Goal: Task Accomplishment & Management: Manage account settings

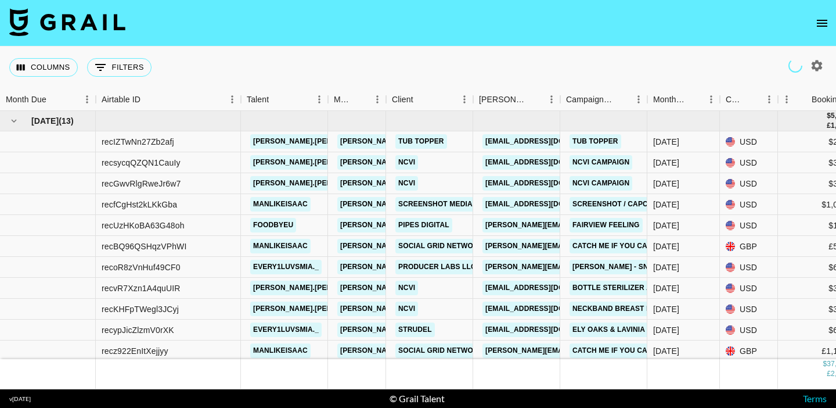
click at [820, 63] on icon "button" at bounding box center [817, 65] width 11 height 11
select select "May '25"
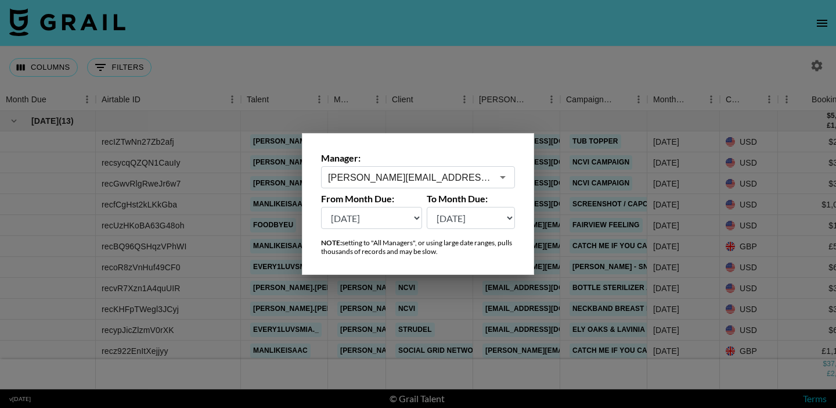
click at [460, 181] on input "[PERSON_NAME][EMAIL_ADDRESS][DOMAIN_NAME]" at bounding box center [410, 177] width 164 height 13
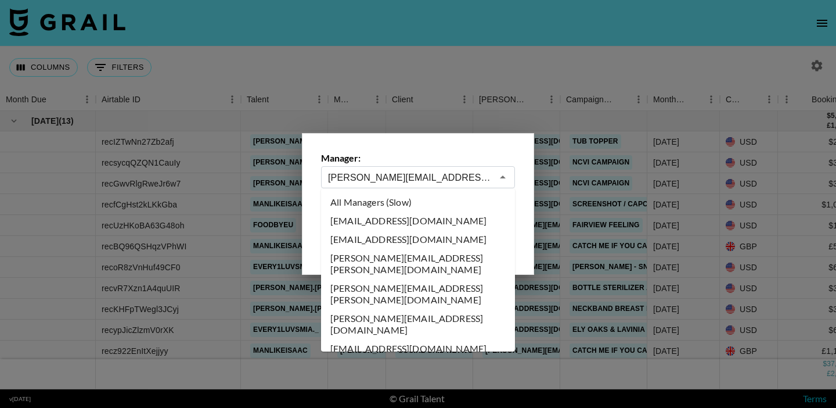
click at [410, 207] on li "All Managers (Slow)" at bounding box center [418, 202] width 194 height 19
type input "All Managers (Slow)"
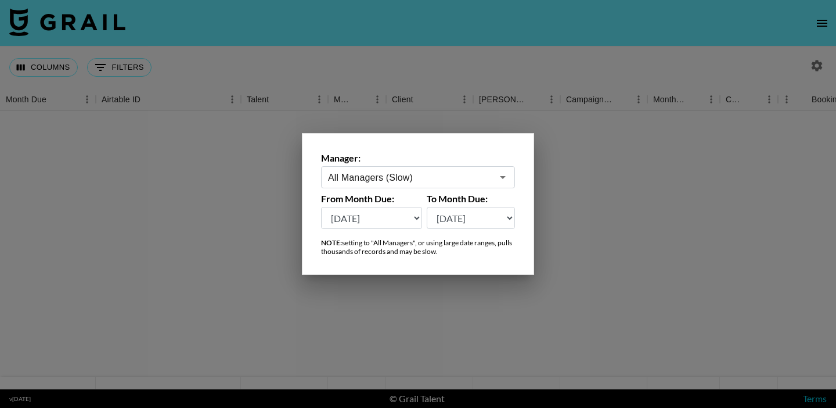
click at [294, 55] on div at bounding box center [418, 204] width 836 height 408
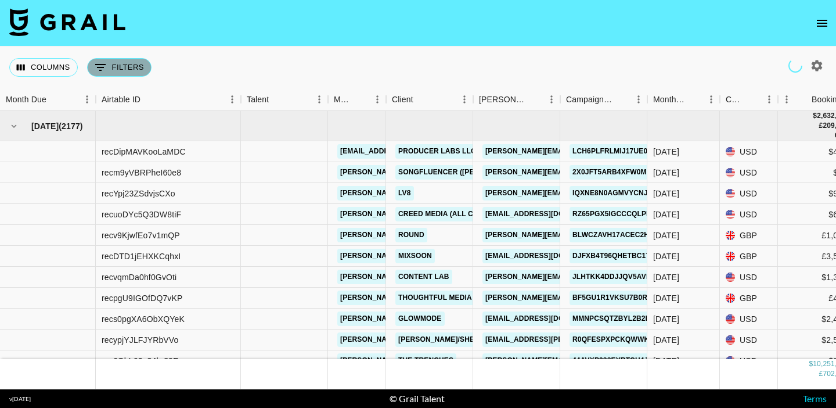
click at [140, 66] on button "0 Filters" at bounding box center [119, 67] width 64 height 19
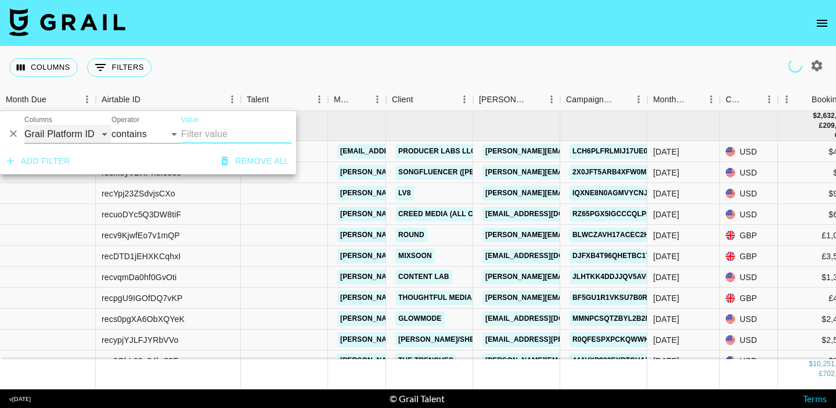
click at [100, 132] on select "Grail Platform ID Airtable ID Talent Manager Client Booker Campaign (Type) Date…" at bounding box center [67, 134] width 87 height 19
select select "bookerId"
select select "is"
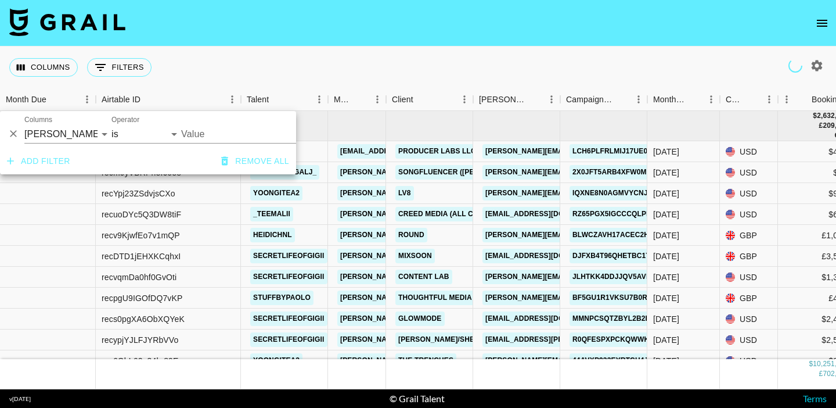
click at [205, 131] on input "Value" at bounding box center [259, 134] width 157 height 18
click at [206, 131] on input "Value" at bounding box center [259, 134] width 157 height 18
click at [203, 132] on input "Value" at bounding box center [259, 134] width 157 height 18
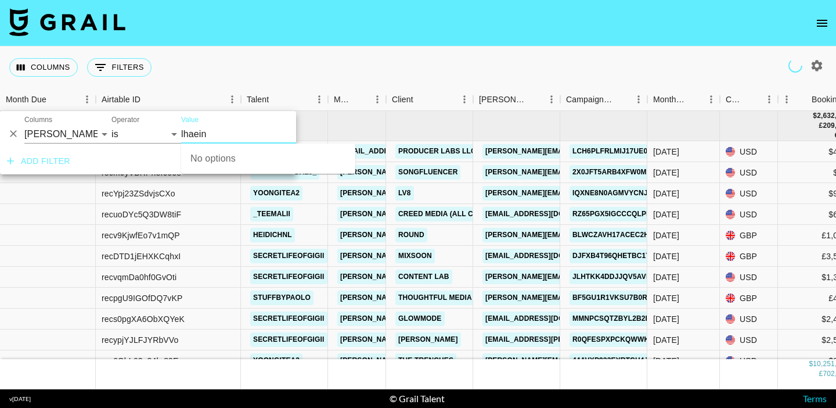
type input "lhaein"
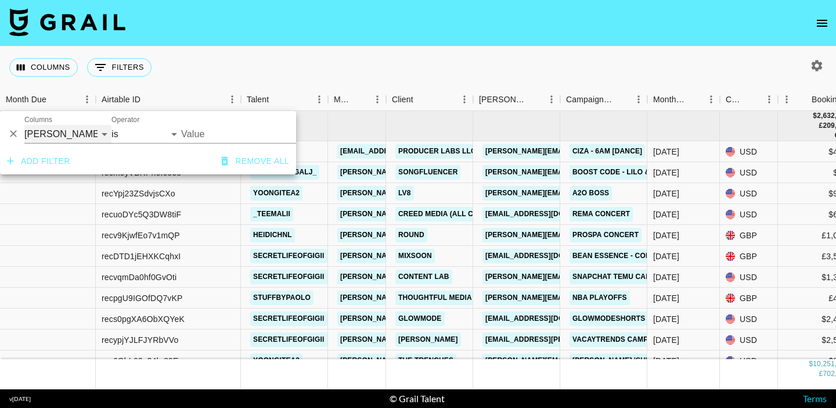
click at [87, 133] on select "Grail Platform ID Airtable ID Talent Manager Client Booker Campaign (Type) Date…" at bounding box center [67, 134] width 87 height 19
select select "clientId"
click at [226, 132] on input "Value" at bounding box center [259, 134] width 157 height 18
click at [226, 135] on input "Value" at bounding box center [259, 134] width 157 height 18
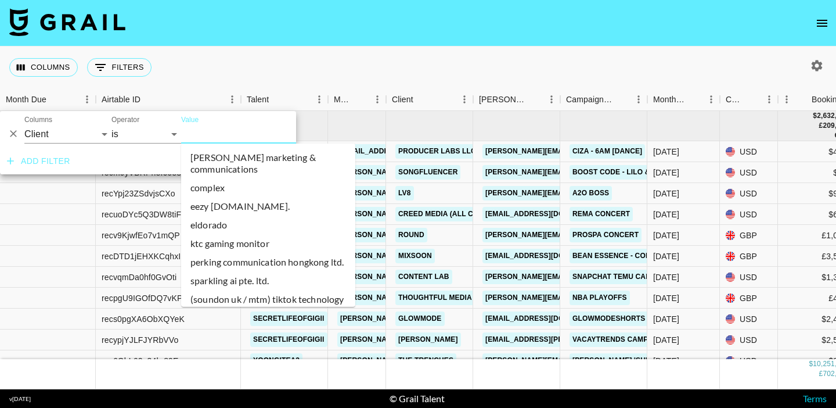
click at [226, 135] on input "Value" at bounding box center [259, 134] width 157 height 18
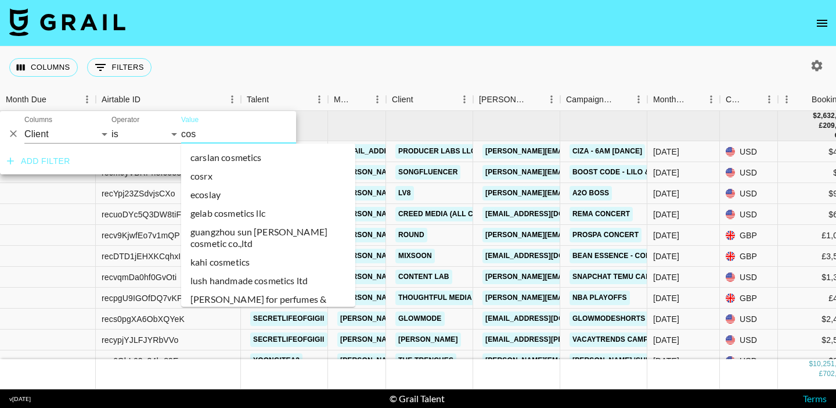
type input "cosr"
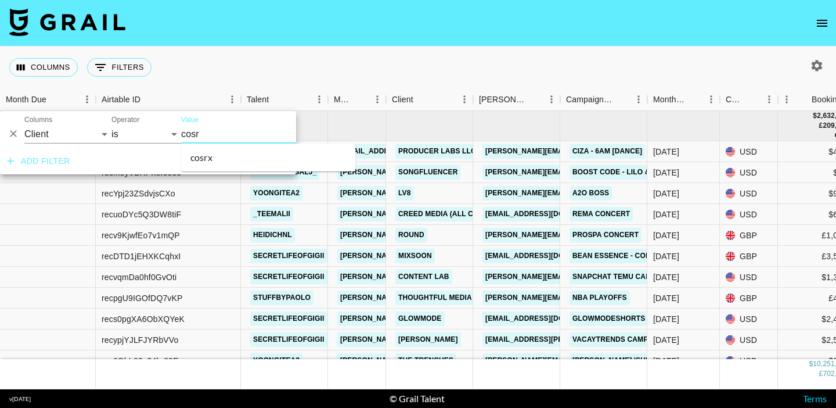
click at [237, 156] on li "cosrx" at bounding box center [268, 157] width 174 height 19
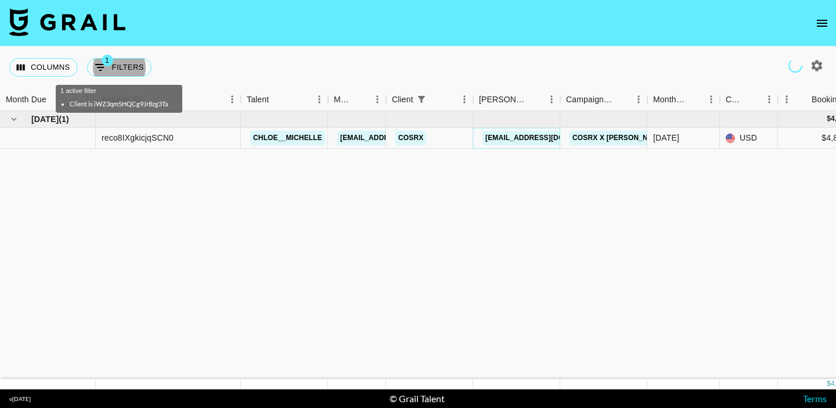
click at [527, 135] on link "jhy5566@cosrx.co.kr" at bounding box center [548, 138] width 130 height 15
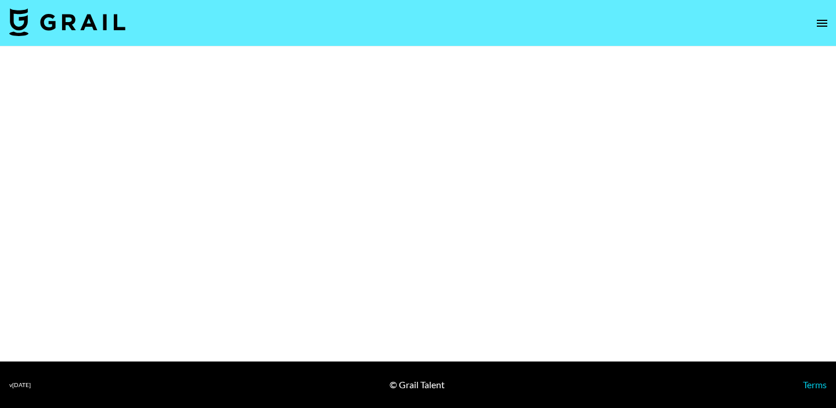
select select "Brand"
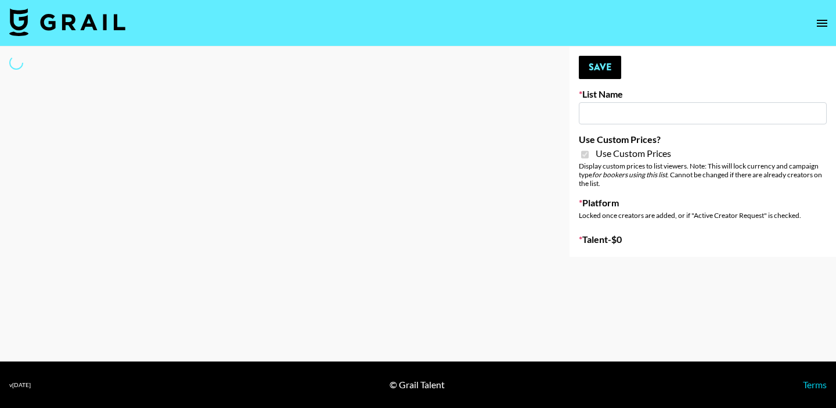
type input "[PERSON_NAME] ([DATE])"
checkbox input "true"
select select "Brand"
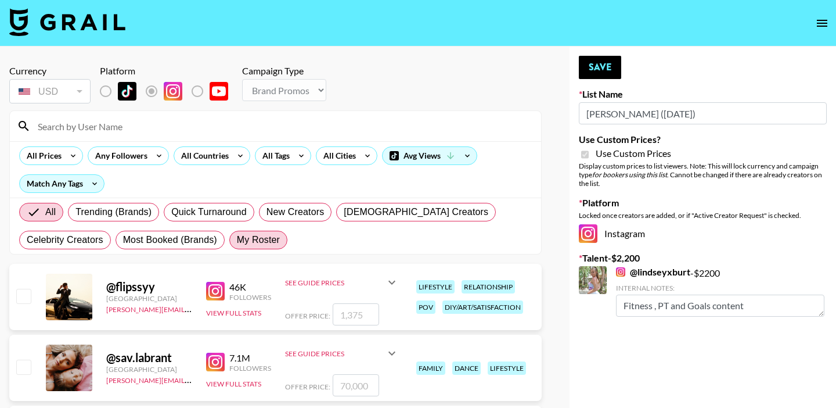
click at [254, 241] on span "My Roster" at bounding box center [258, 240] width 43 height 14
click at [237, 240] on input "My Roster" at bounding box center [237, 240] width 0 height 0
radio input "true"
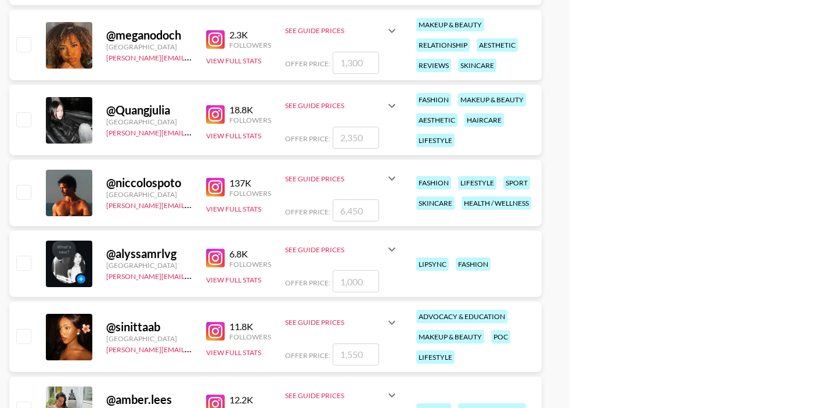
scroll to position [692, 0]
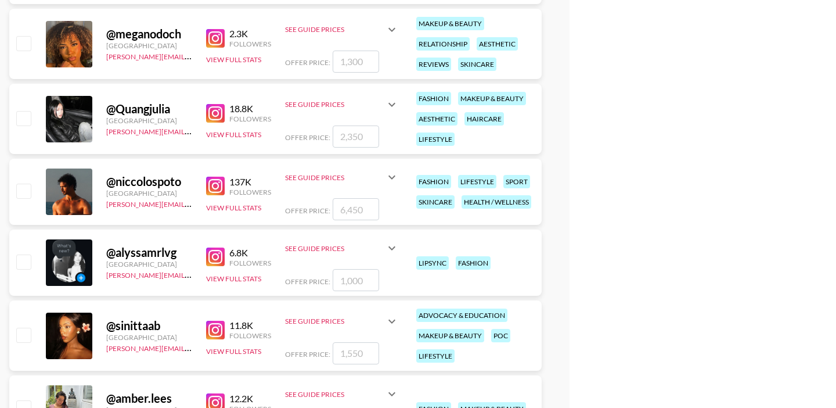
click at [24, 187] on input "checkbox" at bounding box center [23, 190] width 14 height 14
checkbox input "true"
type input "6450"
click at [19, 189] on input "checkbox" at bounding box center [23, 190] width 14 height 14
checkbox input "false"
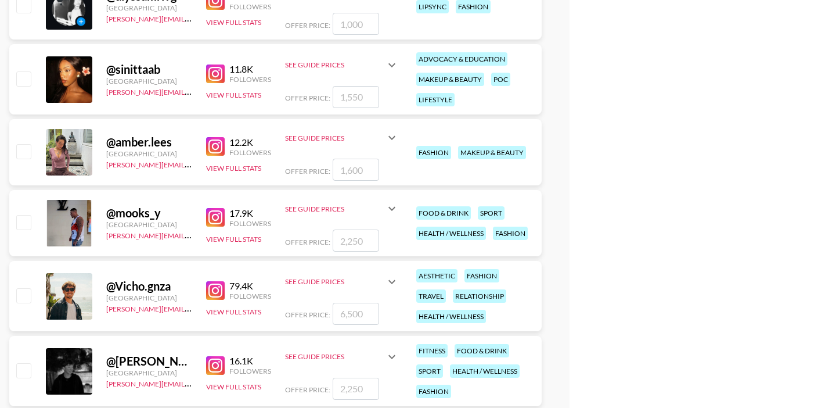
scroll to position [960, 0]
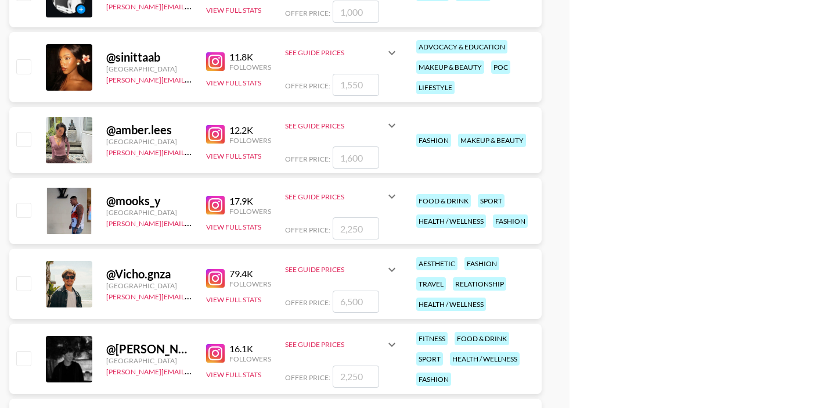
click at [25, 210] on input "checkbox" at bounding box center [23, 210] width 14 height 14
checkbox input "true"
type input "2250"
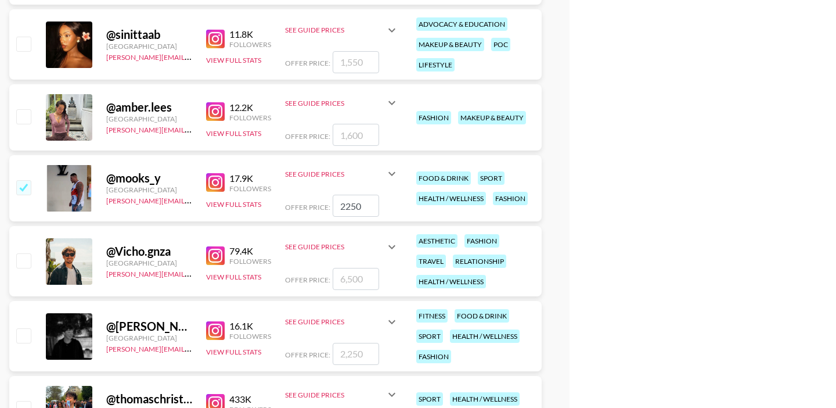
scroll to position [984, 0]
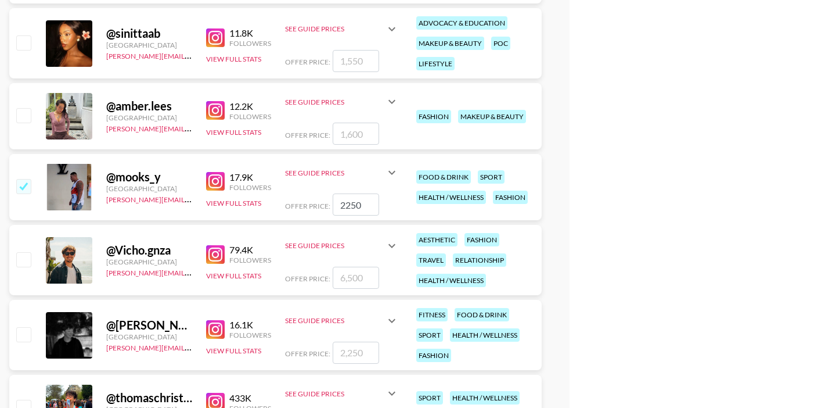
click at [217, 251] on img at bounding box center [215, 254] width 19 height 19
click at [25, 181] on input "checkbox" at bounding box center [23, 186] width 14 height 14
checkbox input "true"
click at [27, 331] on input "checkbox" at bounding box center [23, 334] width 14 height 14
checkbox input "true"
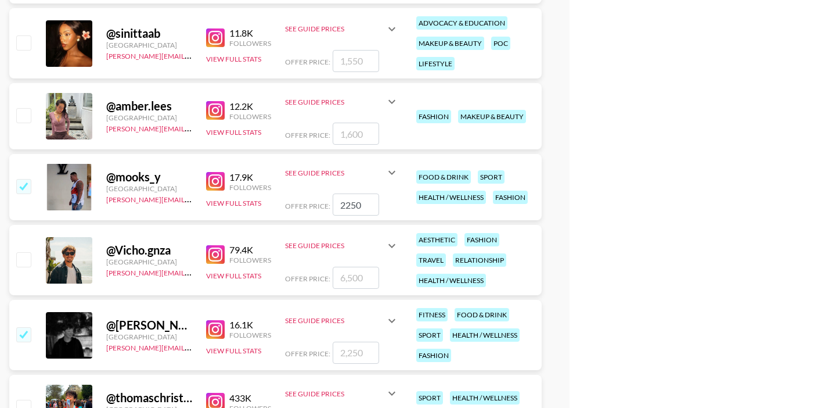
type input "2250"
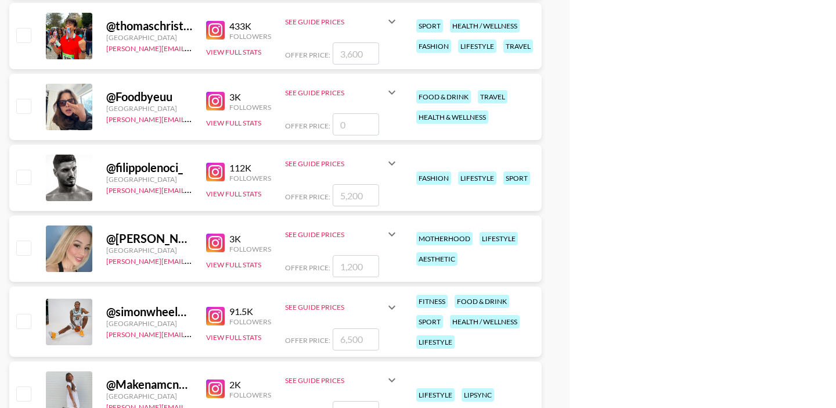
scroll to position [1356, 0]
click at [27, 316] on input "checkbox" at bounding box center [23, 320] width 14 height 14
checkbox input "true"
type input "6500"
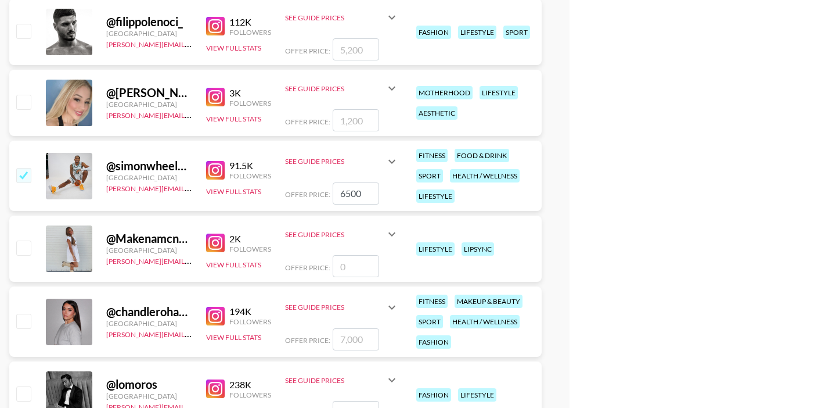
click at [27, 316] on input "checkbox" at bounding box center [23, 321] width 14 height 14
checkbox input "true"
type input "7000"
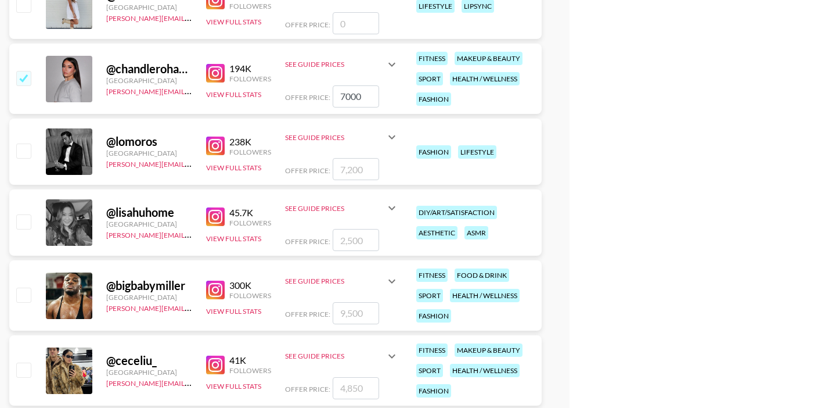
scroll to position [1746, 0]
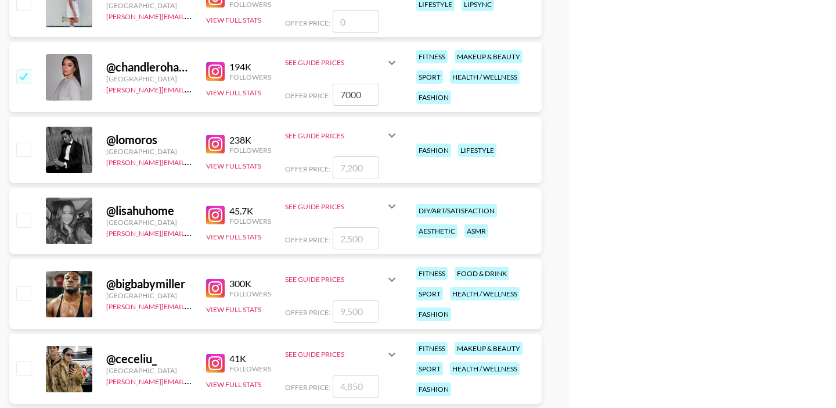
click at [27, 297] on input "checkbox" at bounding box center [23, 293] width 14 height 14
checkbox input "true"
type input "9500"
click at [23, 362] on input "checkbox" at bounding box center [23, 368] width 14 height 14
checkbox input "true"
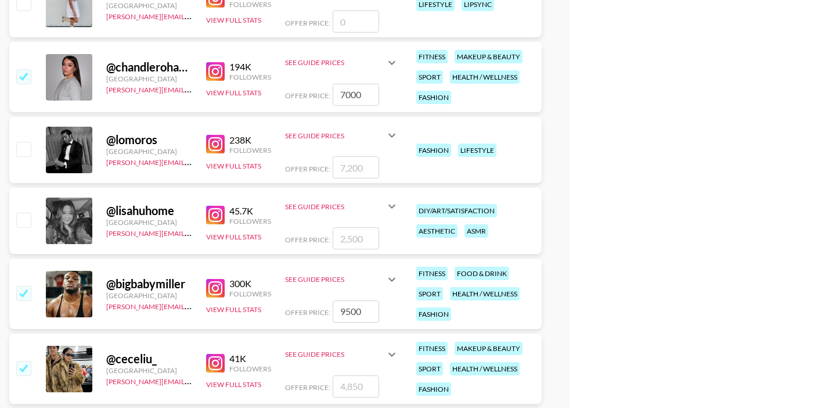
type input "4850"
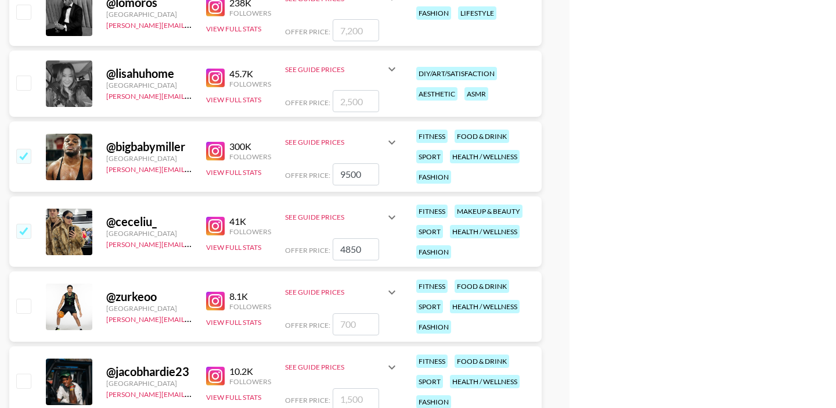
scroll to position [1897, 0]
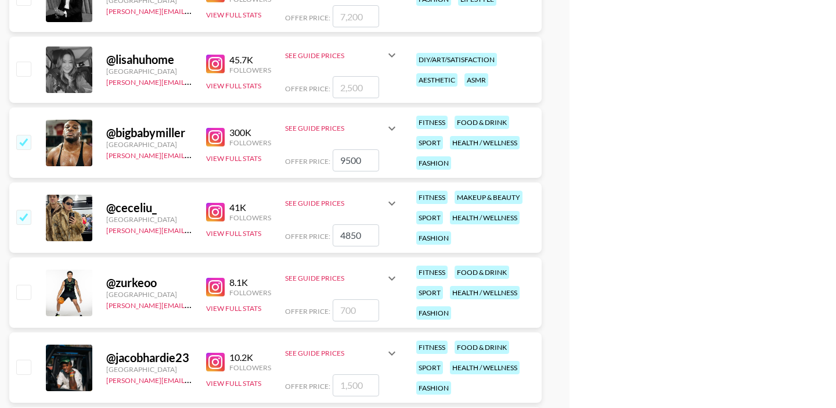
click at [21, 292] on input "checkbox" at bounding box center [23, 292] width 14 height 14
checkbox input "true"
type input "700"
click at [26, 363] on input "checkbox" at bounding box center [23, 366] width 14 height 14
checkbox input "true"
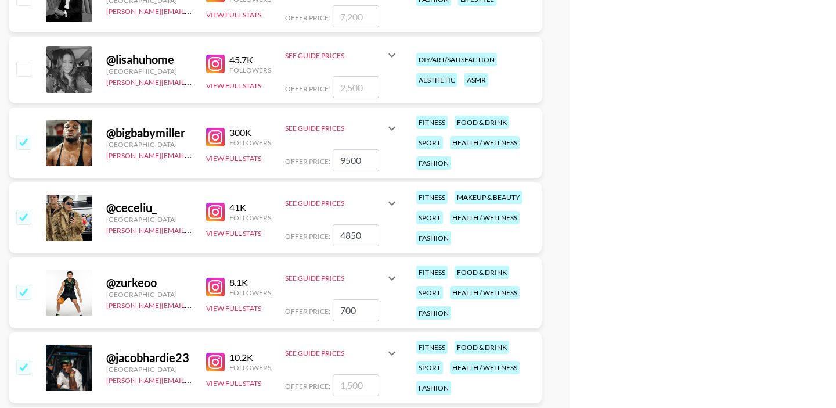
type input "1500"
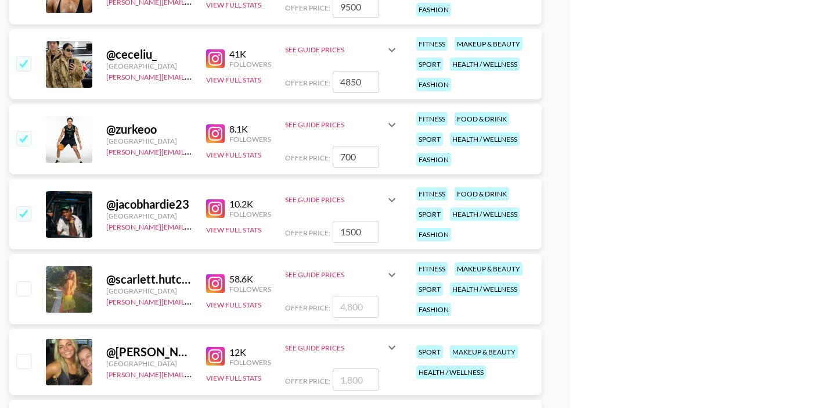
scroll to position [2055, 0]
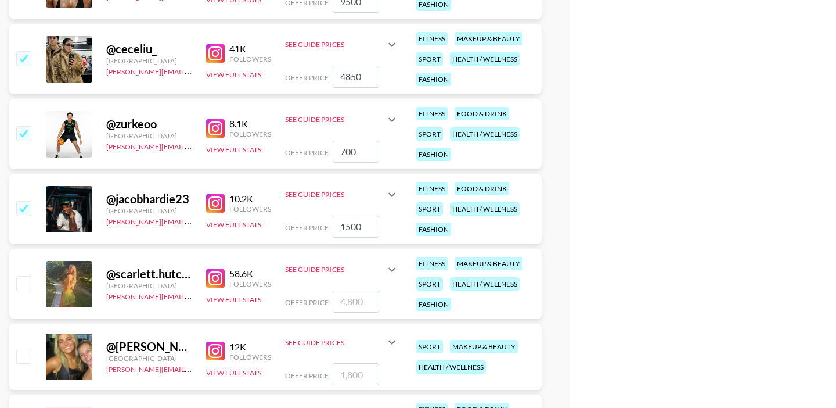
click at [27, 280] on input "checkbox" at bounding box center [23, 283] width 14 height 14
checkbox input "true"
type input "4800"
click at [26, 365] on div at bounding box center [23, 357] width 18 height 20
click at [27, 348] on input "checkbox" at bounding box center [23, 355] width 14 height 14
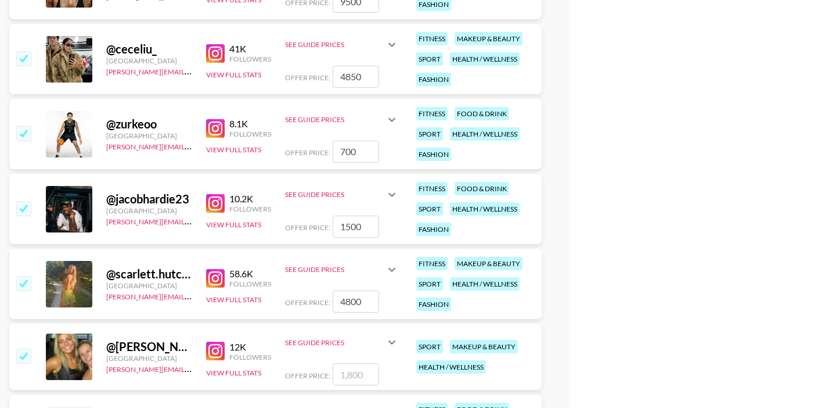
checkbox input "true"
type input "1800"
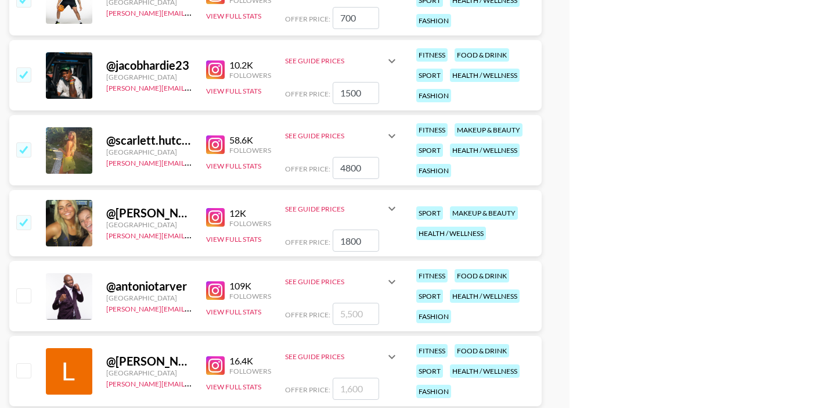
scroll to position [2192, 0]
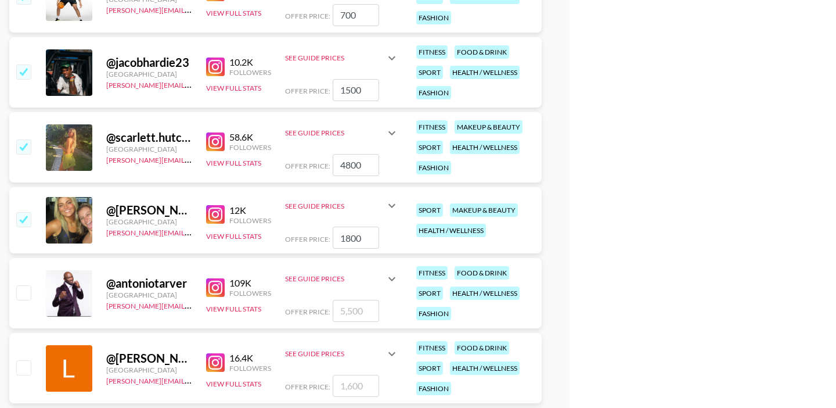
click at [21, 293] on input "checkbox" at bounding box center [23, 292] width 14 height 14
checkbox input "true"
type input "5500"
click at [21, 372] on input "checkbox" at bounding box center [23, 367] width 14 height 14
checkbox input "true"
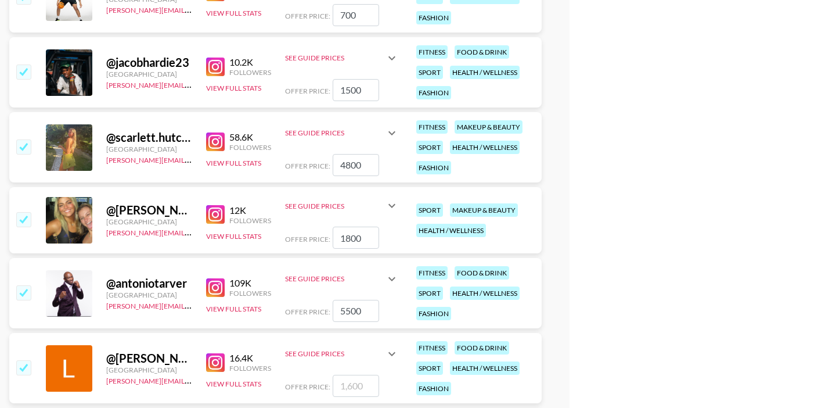
type input "1600"
checkbox input "false"
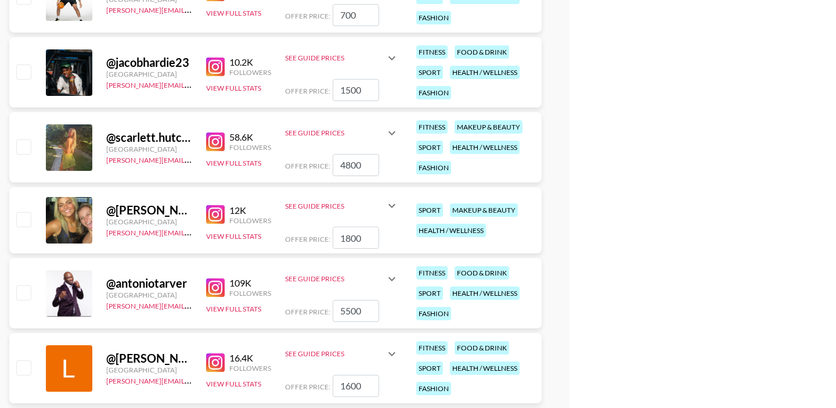
checkbox input "false"
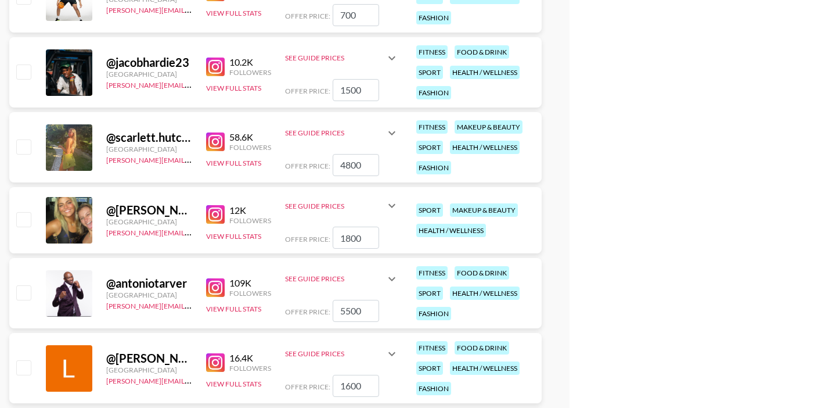
checkbox input "false"
click at [354, 239] on input "1800" at bounding box center [356, 237] width 46 height 22
click at [344, 238] on input "1800" at bounding box center [356, 237] width 46 height 22
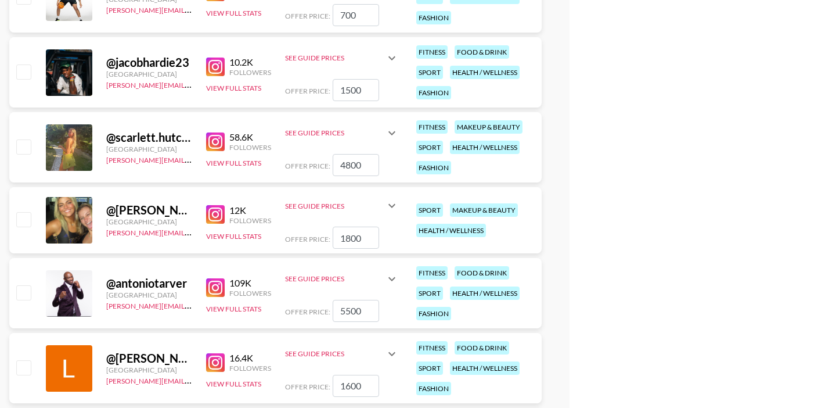
click at [348, 239] on input "1800" at bounding box center [356, 237] width 46 height 22
type input "100"
checkbox input "true"
type input "1600"
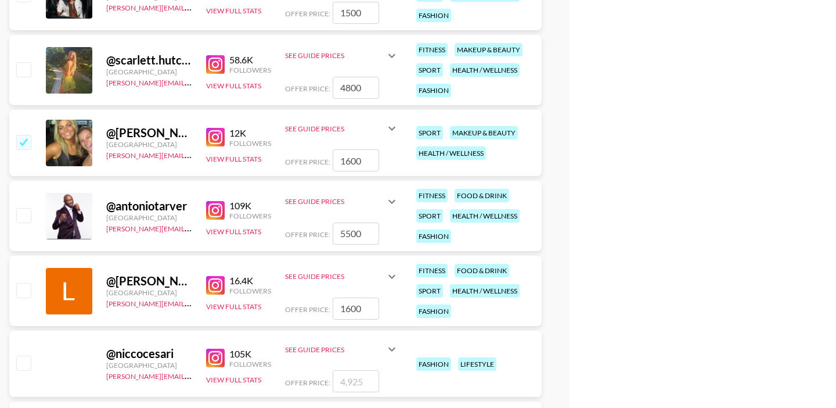
scroll to position [2280, 0]
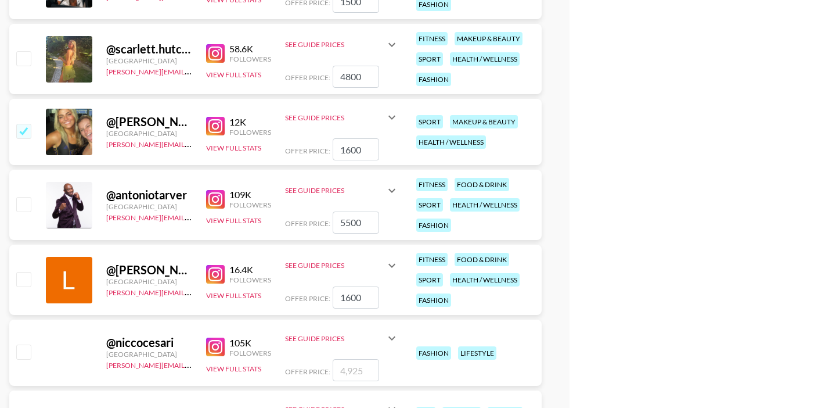
click at [19, 218] on div "@ antoniotarver United States ella.makin@grail-talent.com 109K Followers View F…" at bounding box center [275, 205] width 532 height 70
click at [23, 197] on input "checkbox" at bounding box center [23, 204] width 14 height 14
checkbox input "true"
click at [24, 283] on input "checkbox" at bounding box center [23, 279] width 14 height 14
checkbox input "true"
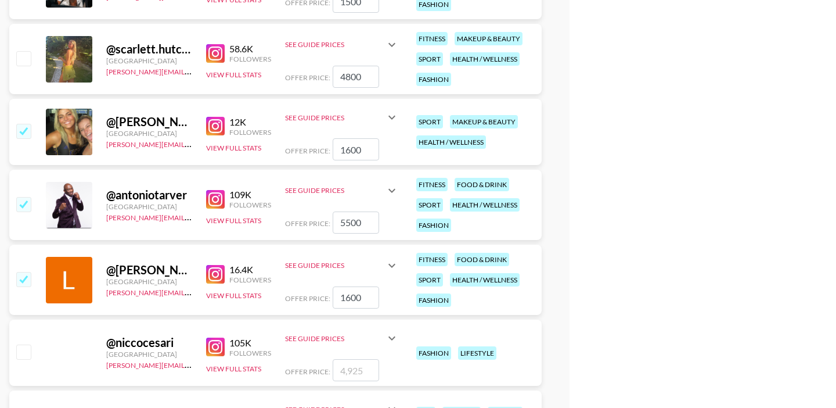
click at [24, 63] on input "checkbox" at bounding box center [23, 58] width 14 height 14
checkbox input "true"
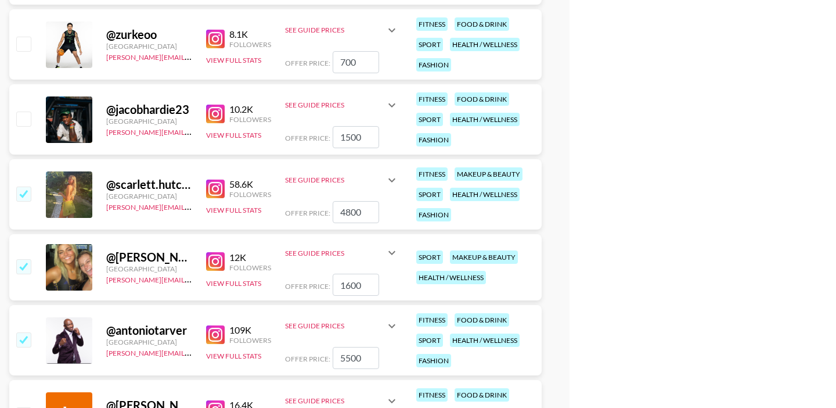
scroll to position [2129, 0]
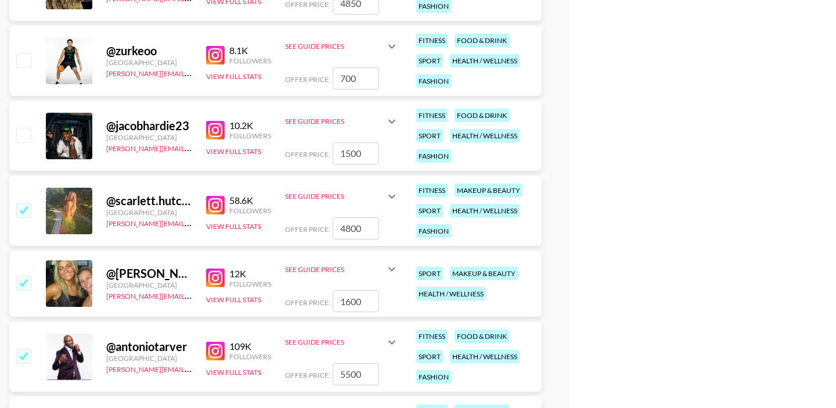
click at [26, 134] on input "checkbox" at bounding box center [23, 135] width 14 height 14
checkbox input "true"
click at [23, 60] on input "checkbox" at bounding box center [23, 60] width 14 height 14
checkbox input "true"
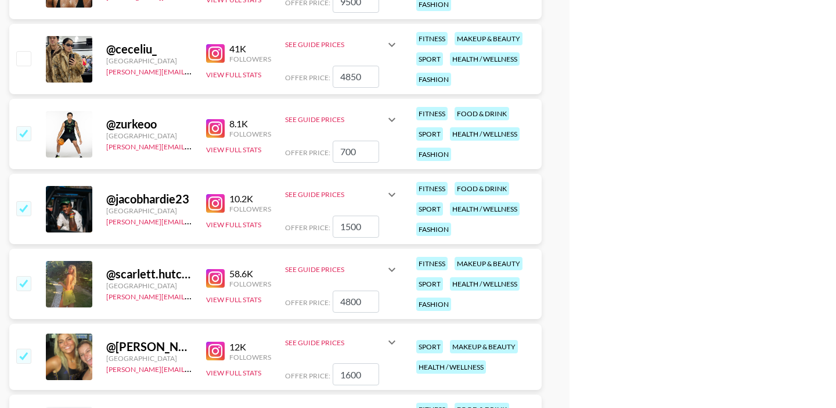
scroll to position [2028, 0]
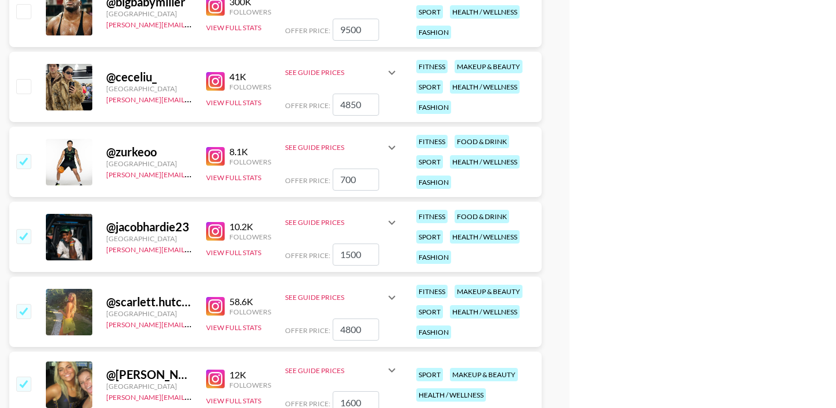
click at [21, 87] on input "checkbox" at bounding box center [23, 86] width 14 height 14
checkbox input "true"
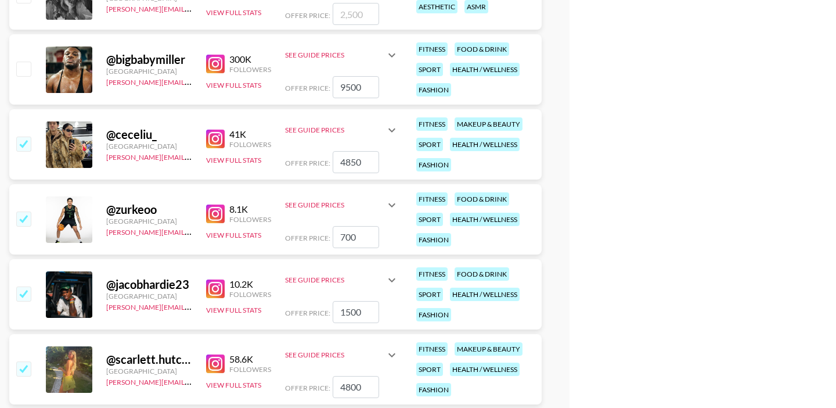
click at [24, 66] on input "checkbox" at bounding box center [23, 69] width 14 height 14
checkbox input "true"
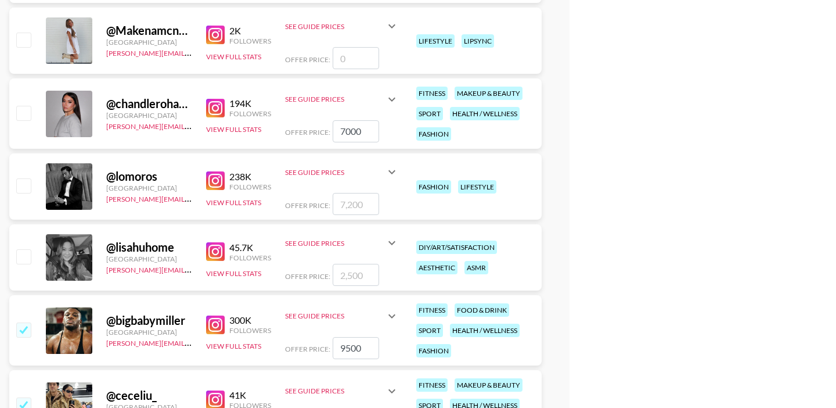
scroll to position [1707, 0]
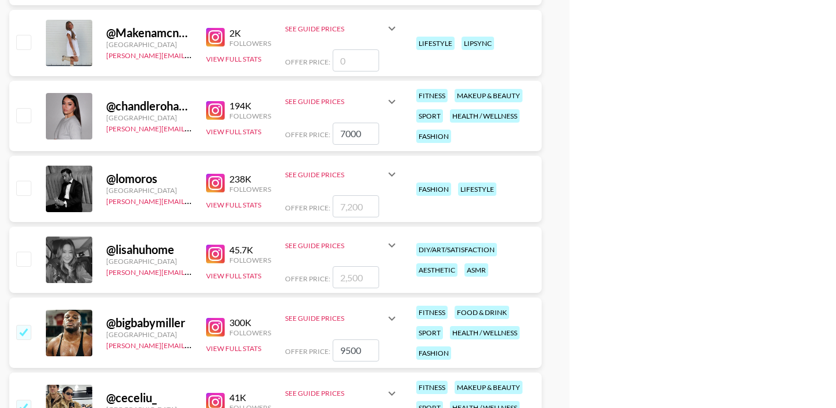
click at [25, 106] on div at bounding box center [23, 116] width 18 height 20
click at [26, 117] on input "checkbox" at bounding box center [23, 115] width 14 height 14
checkbox input "true"
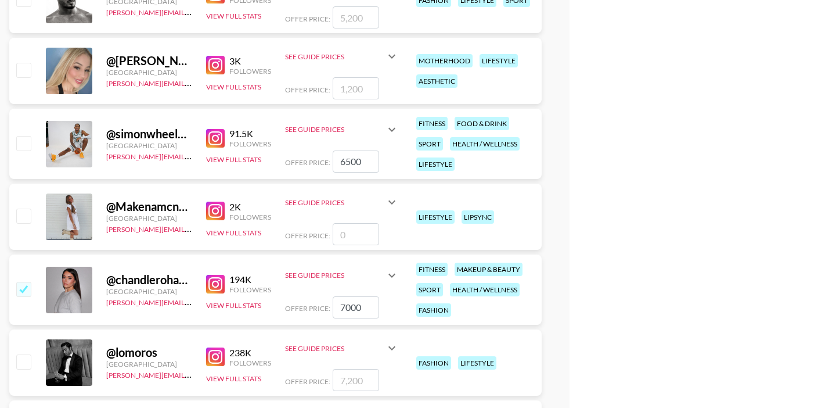
scroll to position [1528, 0]
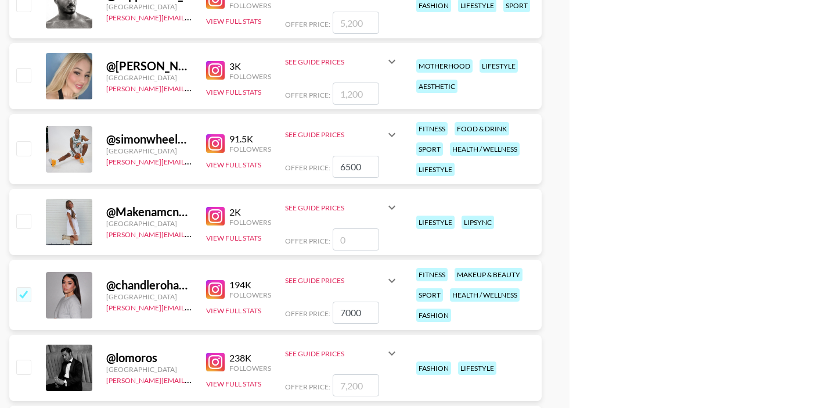
click at [23, 152] on input "checkbox" at bounding box center [23, 148] width 14 height 14
checkbox input "true"
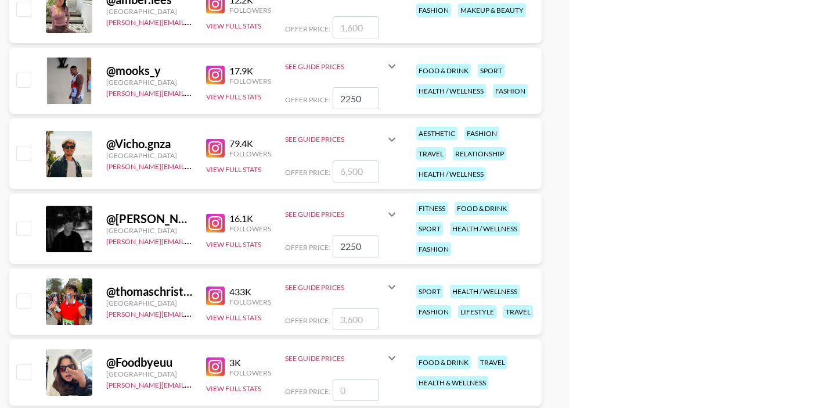
scroll to position [1089, 0]
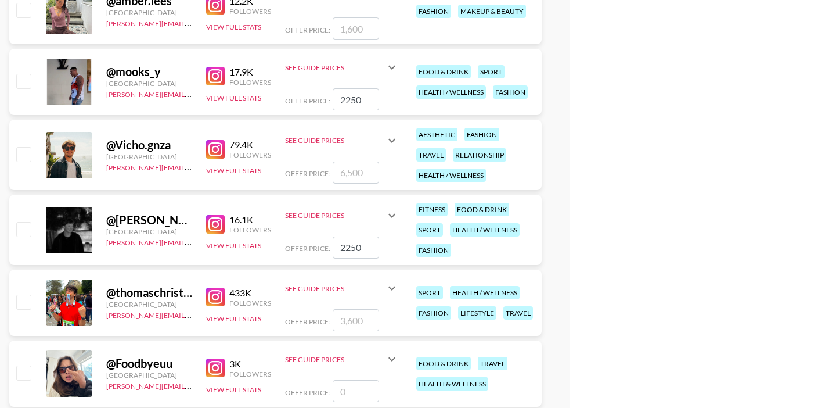
click at [20, 231] on input "checkbox" at bounding box center [23, 229] width 14 height 14
checkbox input "true"
click at [29, 84] on input "checkbox" at bounding box center [23, 81] width 14 height 14
checkbox input "true"
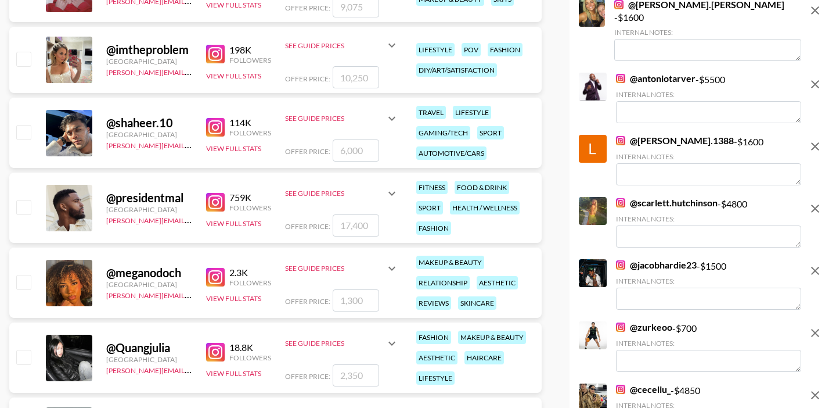
scroll to position [0, 0]
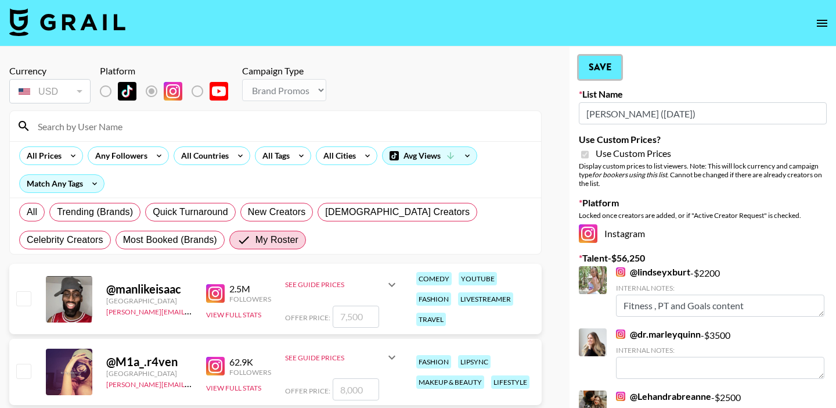
click at [598, 64] on button "Save" at bounding box center [600, 67] width 42 height 23
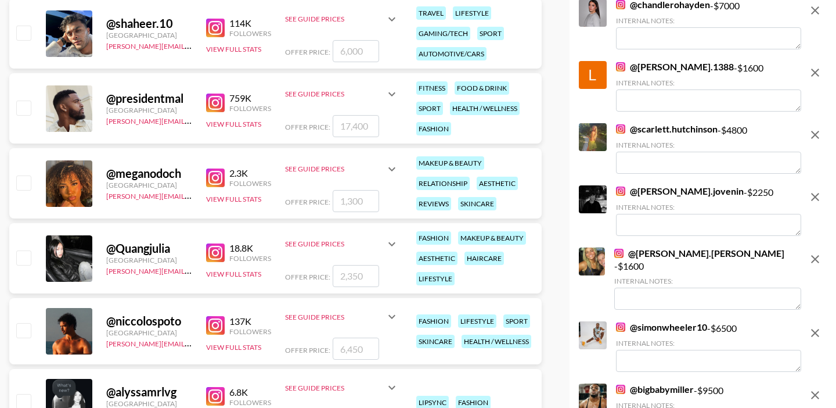
scroll to position [561, 0]
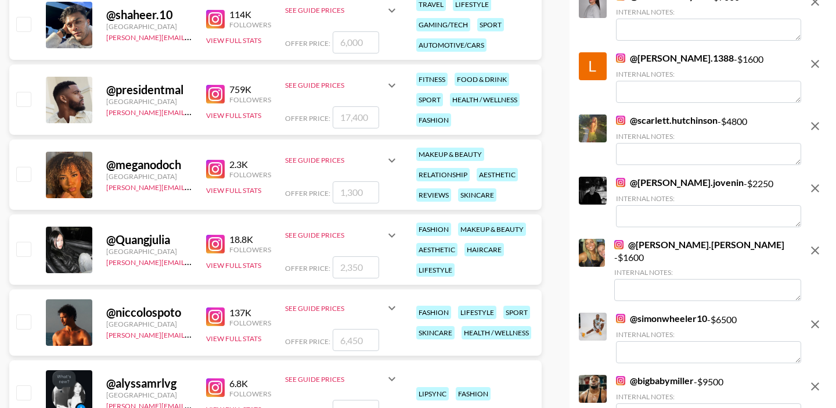
click at [26, 98] on input "checkbox" at bounding box center [23, 99] width 14 height 14
checkbox input "true"
type input "17400"
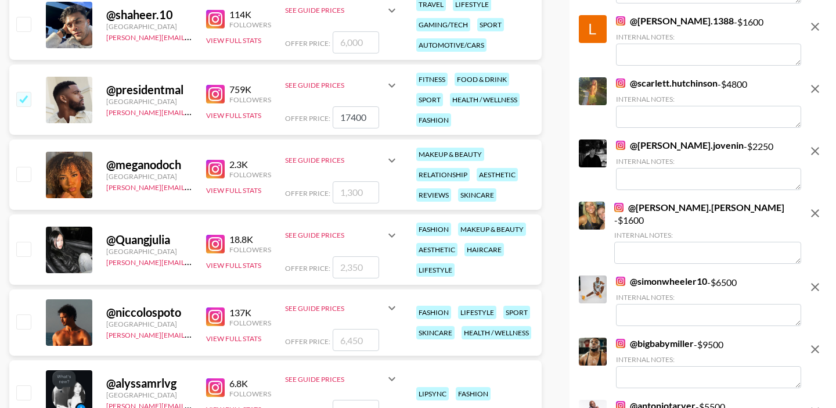
scroll to position [0, 0]
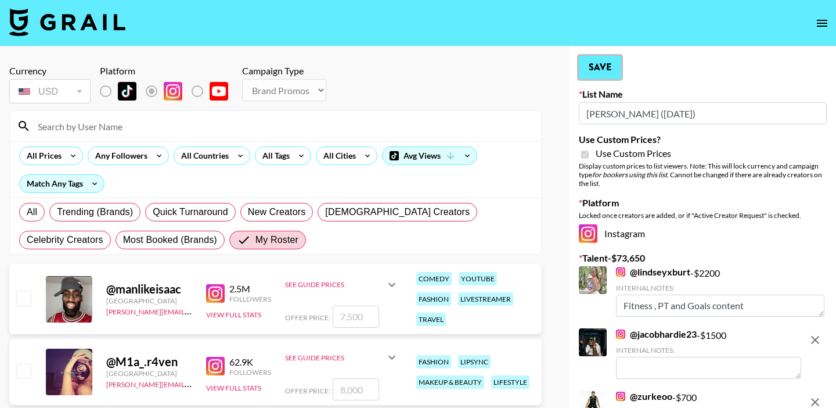
click at [604, 71] on button "Save" at bounding box center [600, 67] width 42 height 23
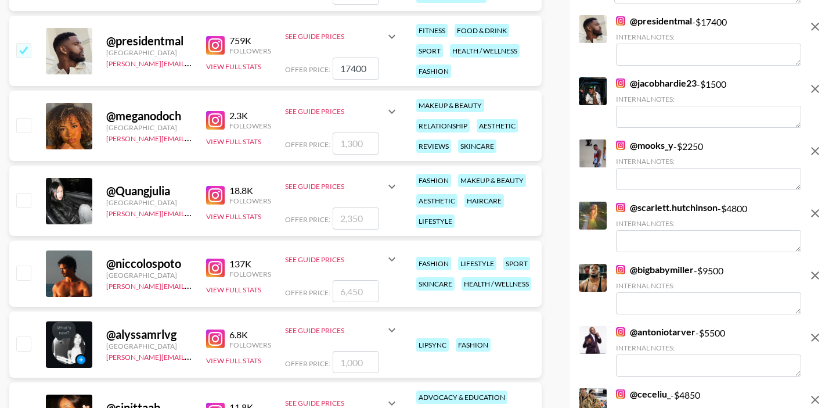
scroll to position [611, 0]
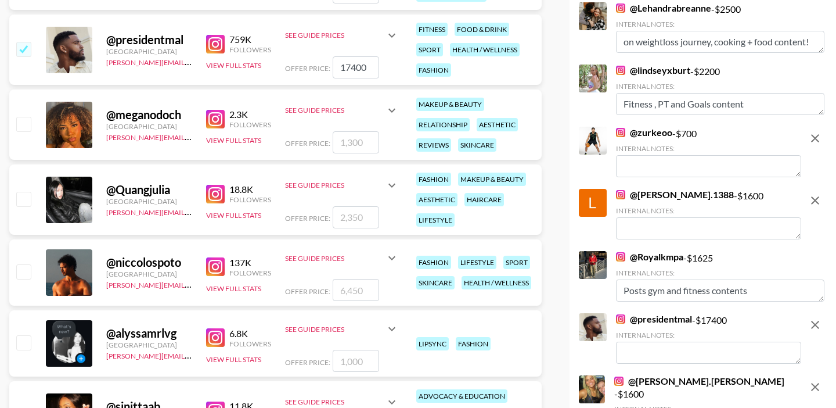
type textarea "Biohacker"
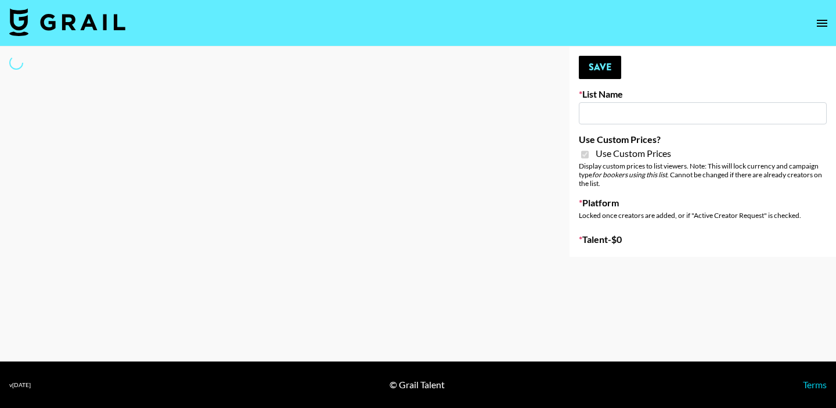
type input "Khiels ([DATE])"
checkbox input "true"
select select "Brand"
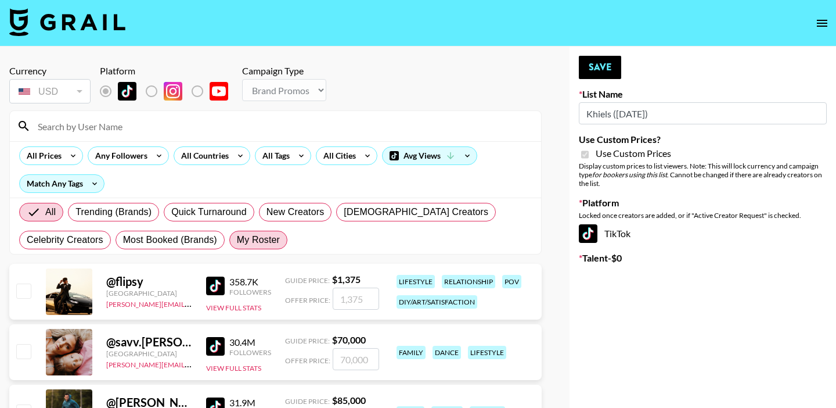
click at [280, 238] on label "My Roster" at bounding box center [258, 240] width 58 height 19
click at [237, 240] on input "My Roster" at bounding box center [237, 240] width 0 height 0
radio input "true"
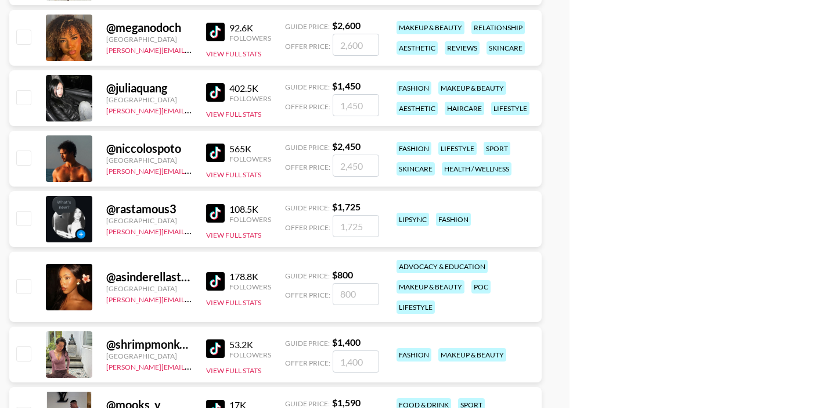
scroll to position [617, 0]
click at [28, 281] on input "checkbox" at bounding box center [23, 285] width 14 height 14
checkbox input "true"
type input "800"
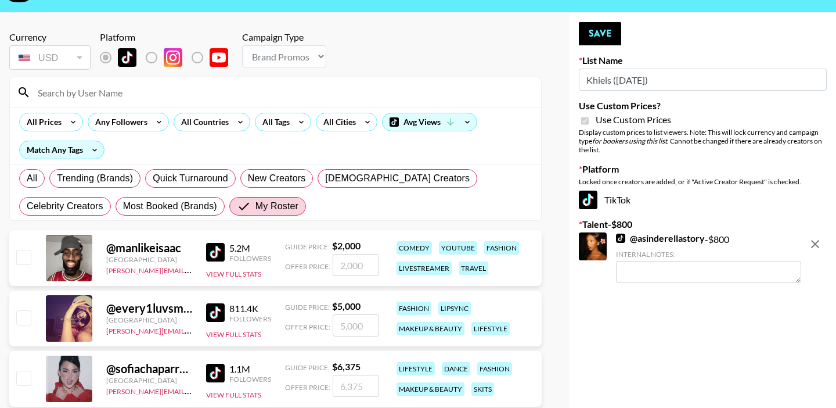
scroll to position [0, 0]
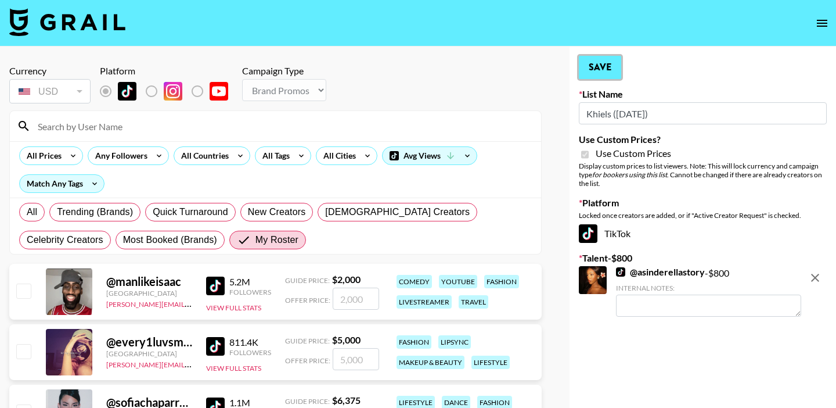
click at [618, 73] on button "Save" at bounding box center [600, 67] width 42 height 23
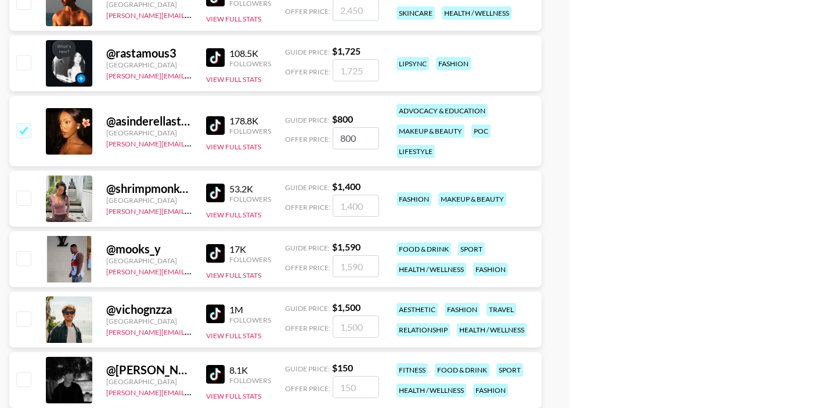
scroll to position [770, 0]
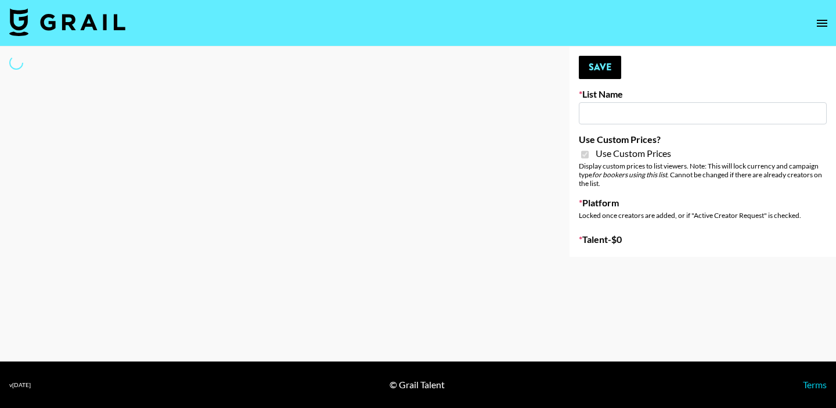
type input "Liquid Brands (19th Aug)"
checkbox input "true"
select select "Brand"
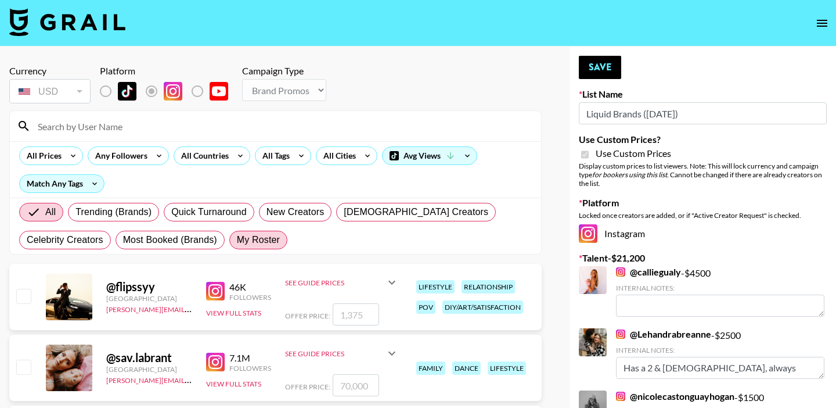
click at [268, 235] on span "My Roster" at bounding box center [258, 240] width 43 height 14
click at [237, 240] on input "My Roster" at bounding box center [237, 240] width 0 height 0
radio input "true"
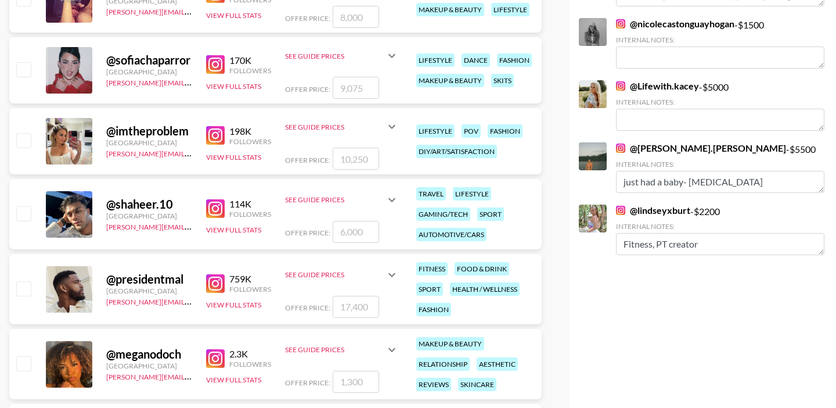
scroll to position [383, 0]
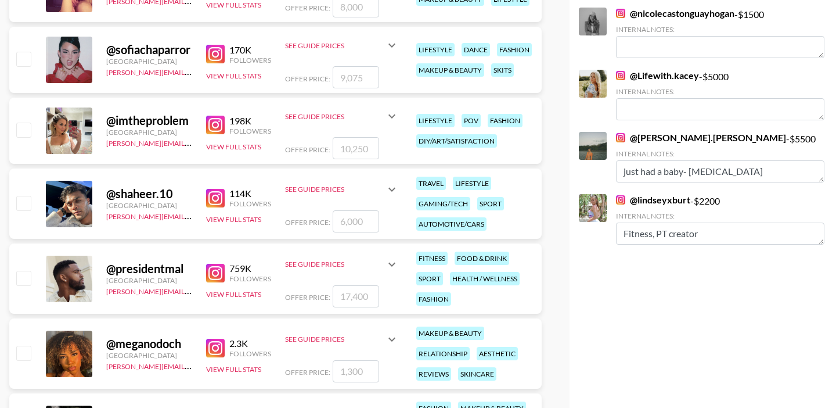
click at [30, 275] on input "checkbox" at bounding box center [23, 278] width 14 height 14
checkbox input "true"
type input "17400"
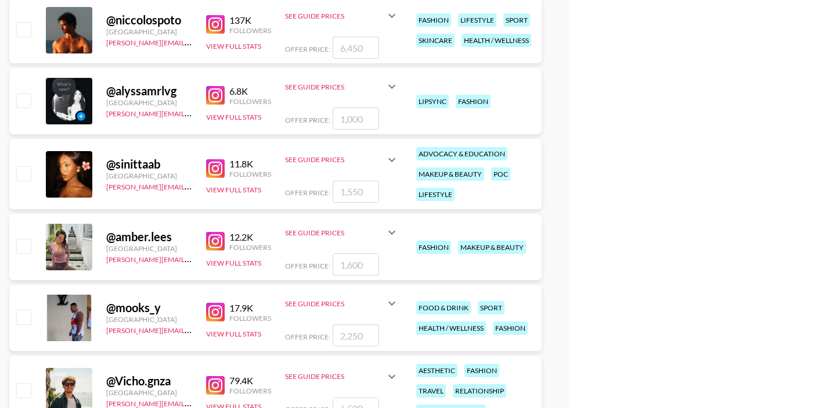
scroll to position [864, 0]
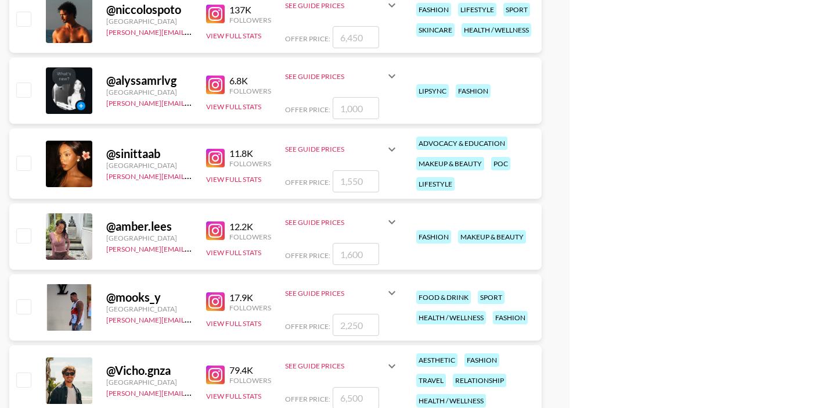
click at [28, 306] on input "checkbox" at bounding box center [23, 306] width 14 height 14
checkbox input "true"
type input "2250"
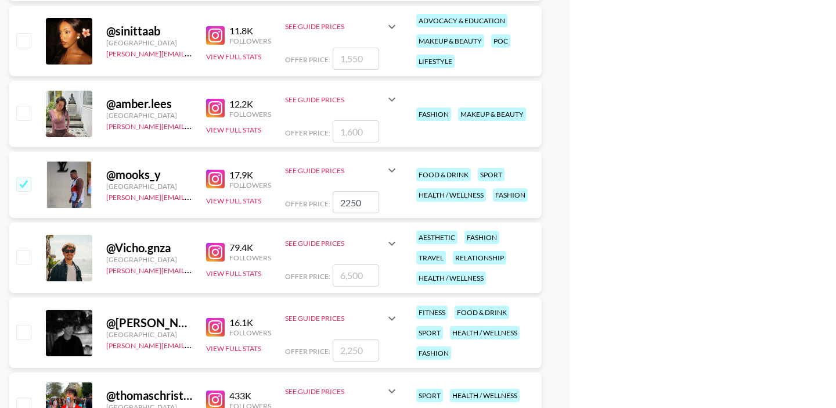
scroll to position [1009, 0]
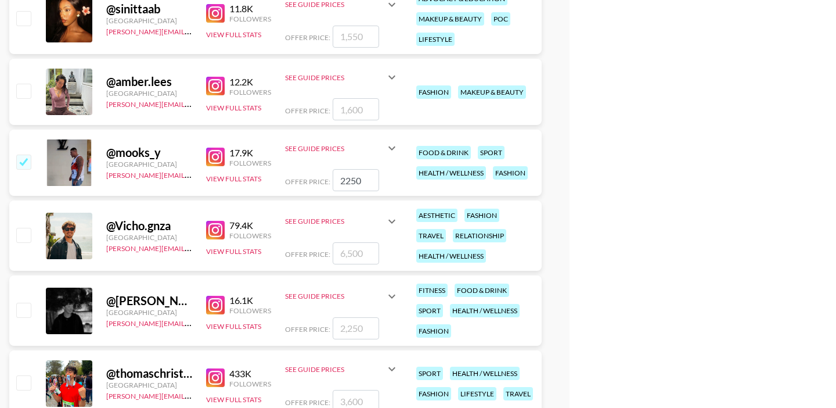
click at [15, 314] on div at bounding box center [23, 311] width 18 height 20
click at [24, 311] on input "checkbox" at bounding box center [23, 310] width 14 height 14
checkbox input "true"
type input "2250"
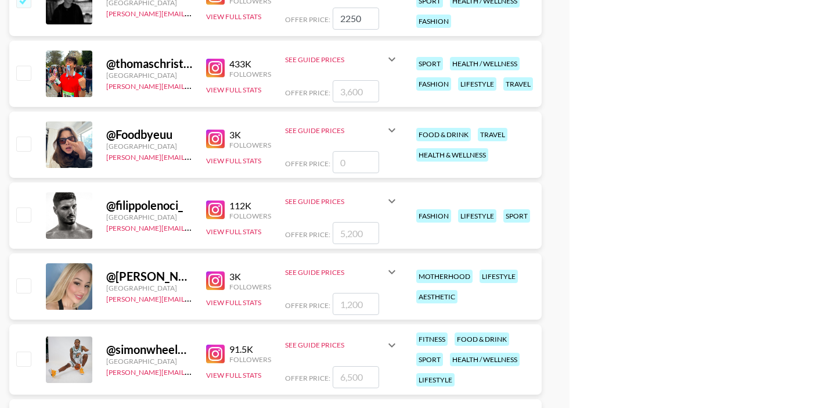
scroll to position [1341, 0]
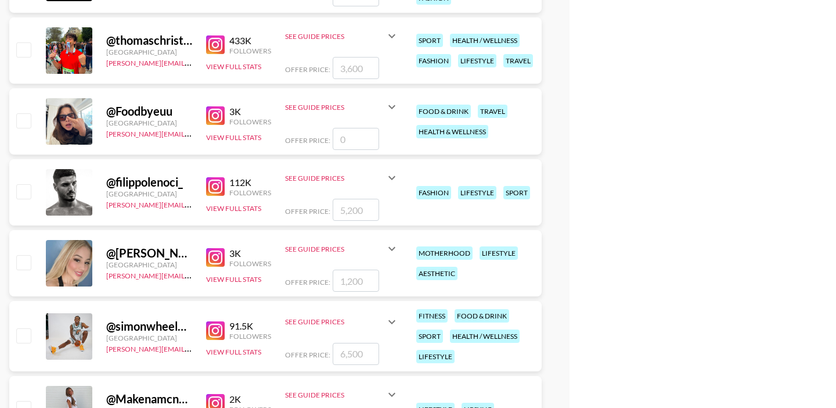
click at [24, 332] on input "checkbox" at bounding box center [23, 335] width 14 height 14
checkbox input "true"
type input "6500"
click at [20, 262] on input "checkbox" at bounding box center [23, 262] width 14 height 14
checkbox input "true"
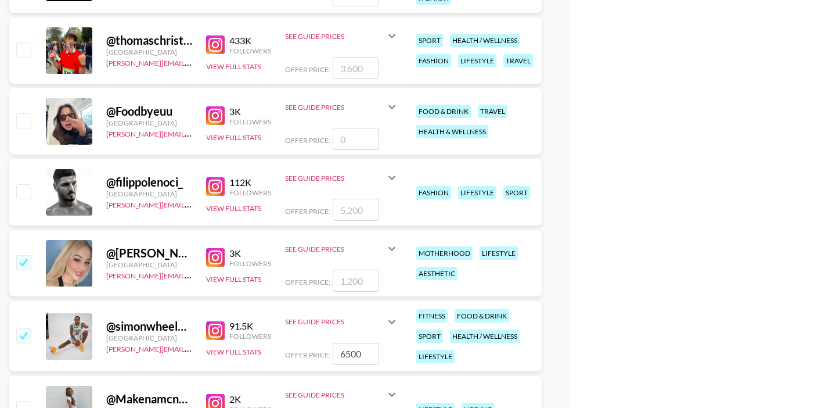
type input "1200"
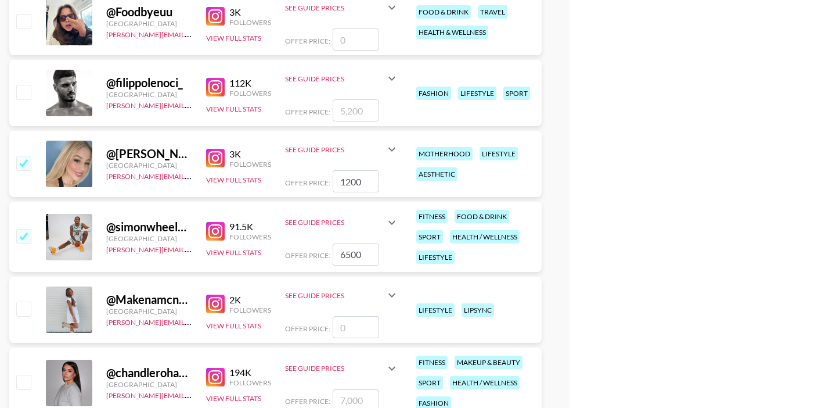
scroll to position [1474, 0]
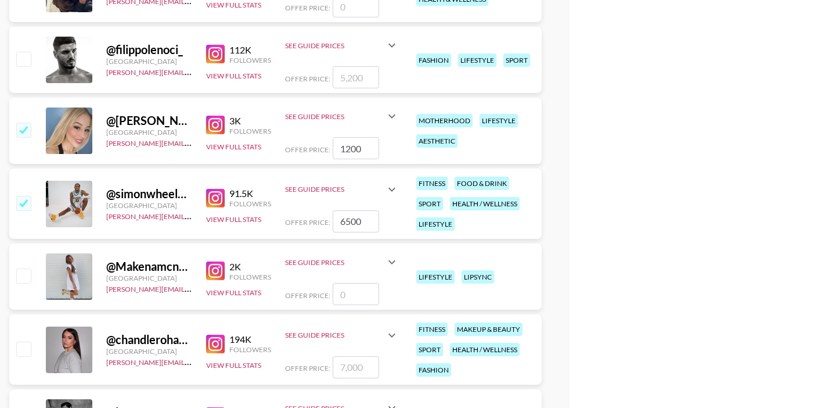
click at [30, 342] on input "checkbox" at bounding box center [23, 348] width 14 height 14
checkbox input "true"
type input "7000"
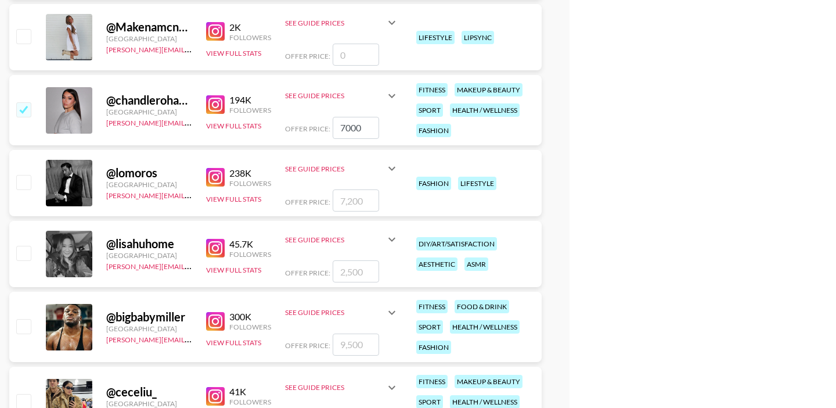
scroll to position [1716, 0]
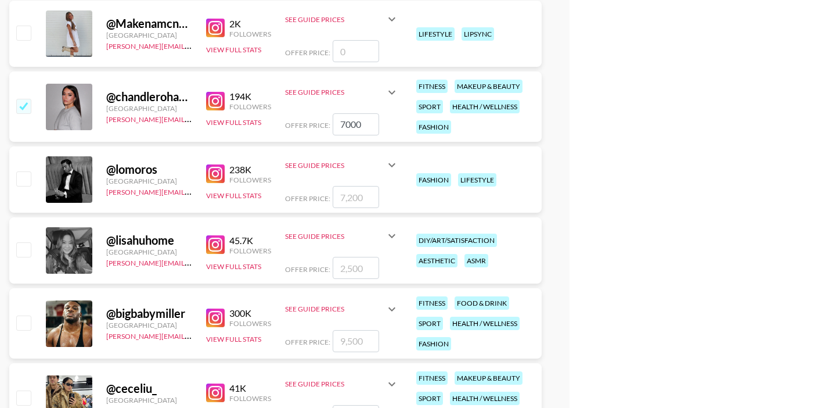
click at [27, 321] on input "checkbox" at bounding box center [23, 322] width 14 height 14
checkbox input "true"
type input "9500"
click at [27, 397] on input "checkbox" at bounding box center [23, 397] width 14 height 14
checkbox input "true"
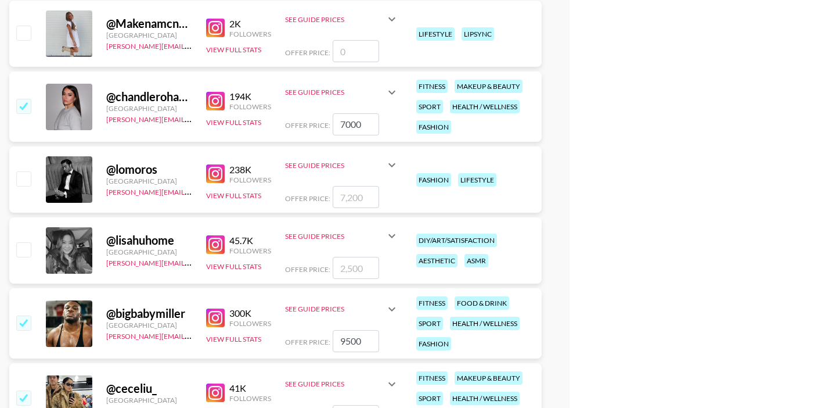
type input "4850"
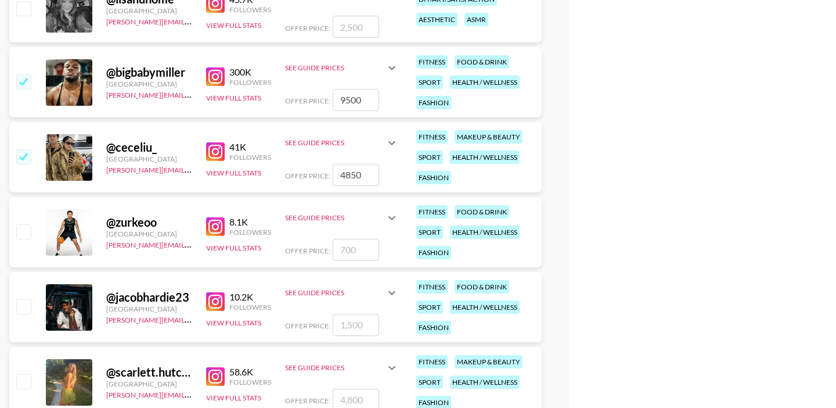
scroll to position [1965, 0]
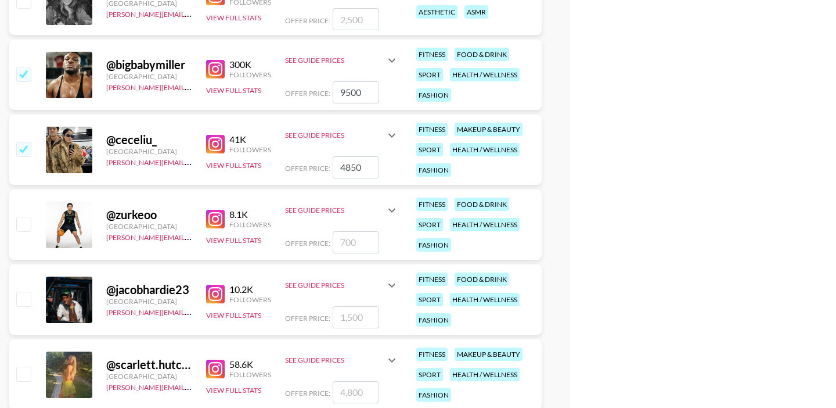
click at [26, 228] on input "checkbox" at bounding box center [23, 224] width 14 height 14
checkbox input "true"
type input "700"
click at [27, 301] on input "checkbox" at bounding box center [23, 298] width 14 height 14
checkbox input "true"
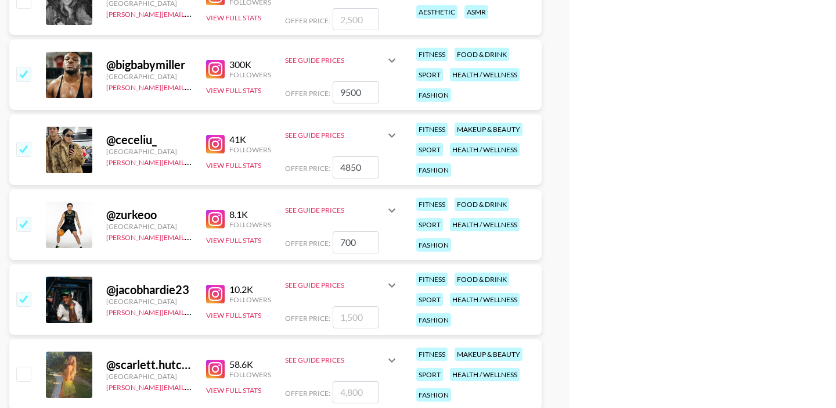
type input "1500"
click at [26, 372] on input "checkbox" at bounding box center [23, 373] width 14 height 14
checkbox input "true"
type input "4800"
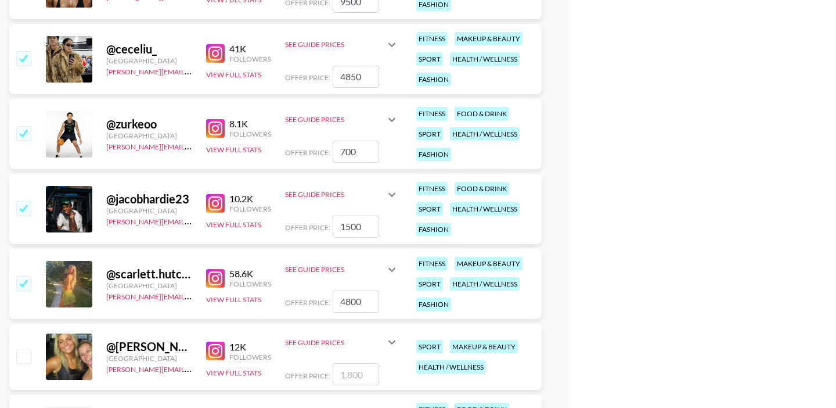
click at [30, 352] on input "checkbox" at bounding box center [23, 355] width 14 height 14
checkbox input "true"
type input "1800"
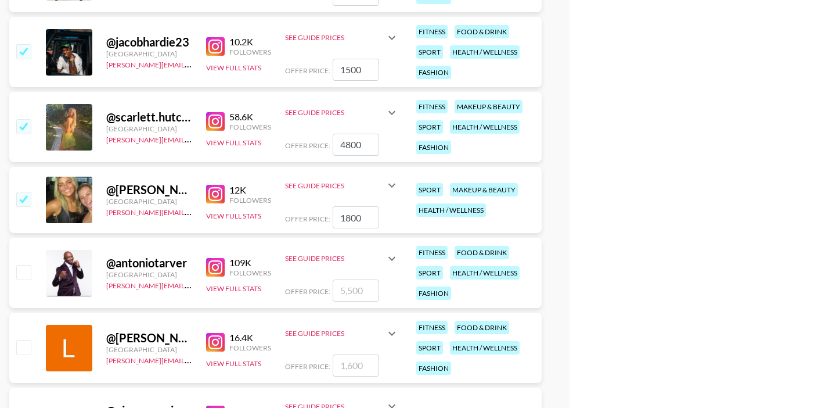
scroll to position [2228, 0]
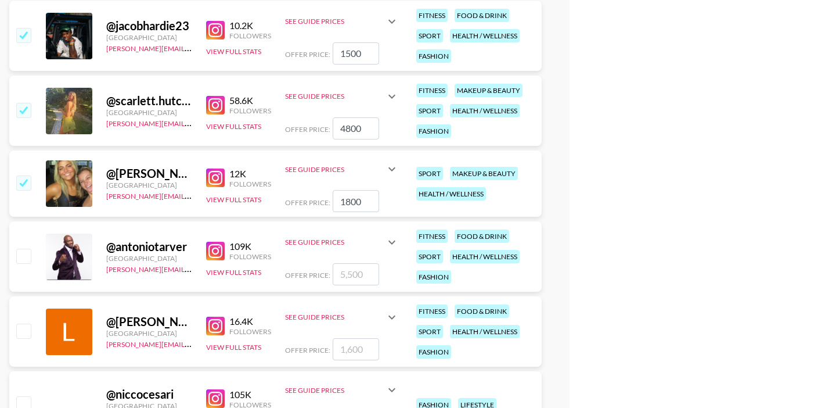
click at [26, 261] on input "checkbox" at bounding box center [23, 256] width 14 height 14
checkbox input "true"
type input "5500"
click at [24, 329] on input "checkbox" at bounding box center [23, 330] width 14 height 14
checkbox input "true"
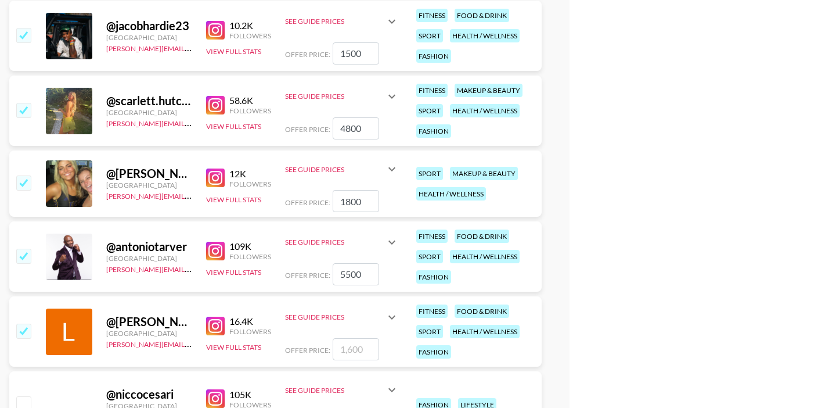
type input "1600"
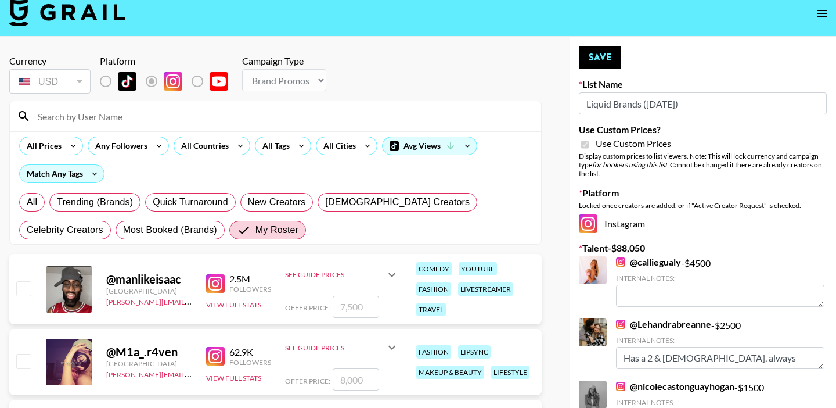
scroll to position [0, 0]
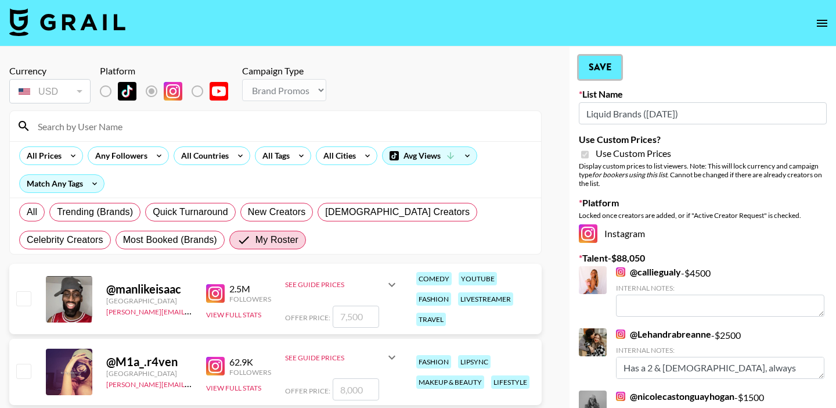
click at [598, 72] on button "Save" at bounding box center [600, 67] width 42 height 23
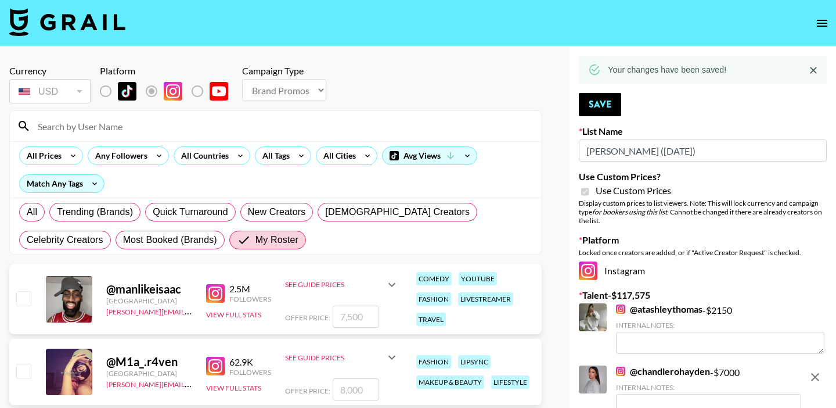
select select "Brand"
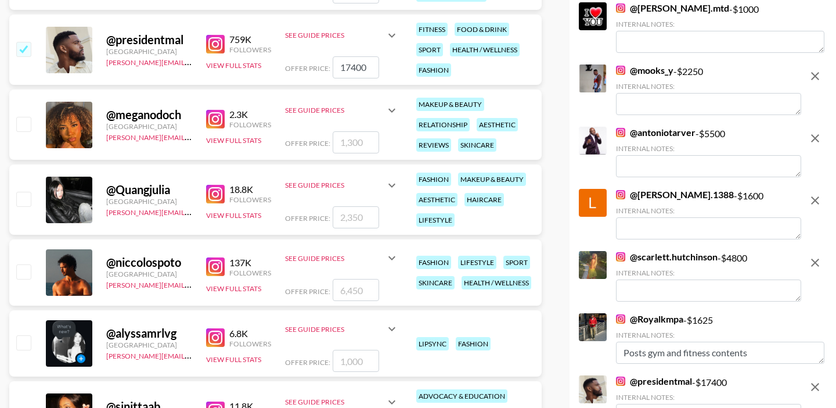
scroll to position [611, 0]
